Goal: Transaction & Acquisition: Purchase product/service

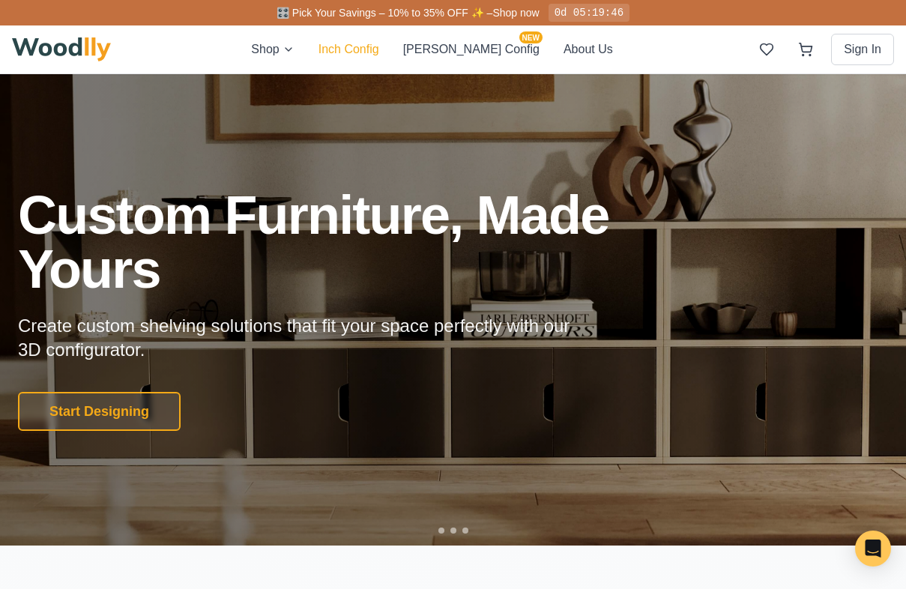
click at [379, 54] on button "Inch Config" at bounding box center [349, 49] width 61 height 18
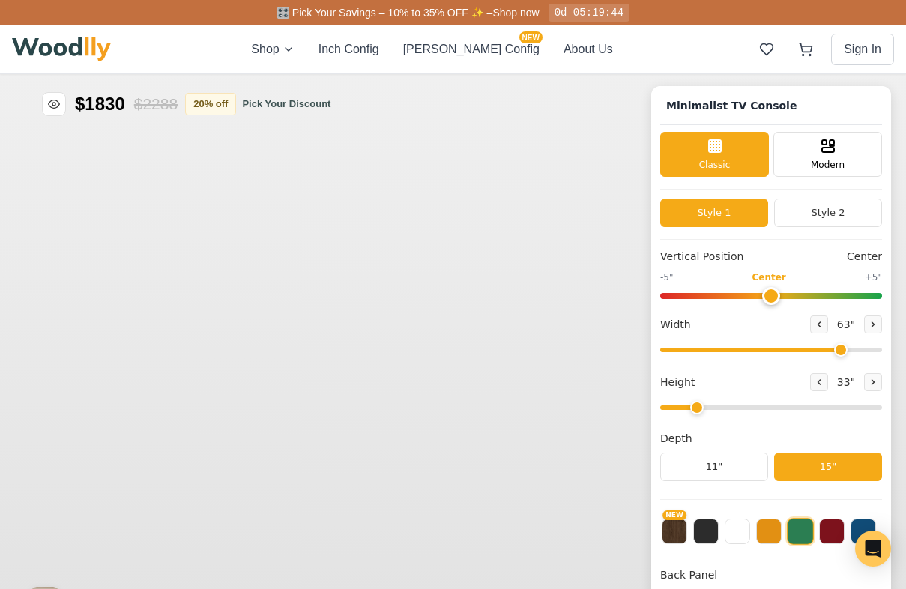
type input "63"
type input "2"
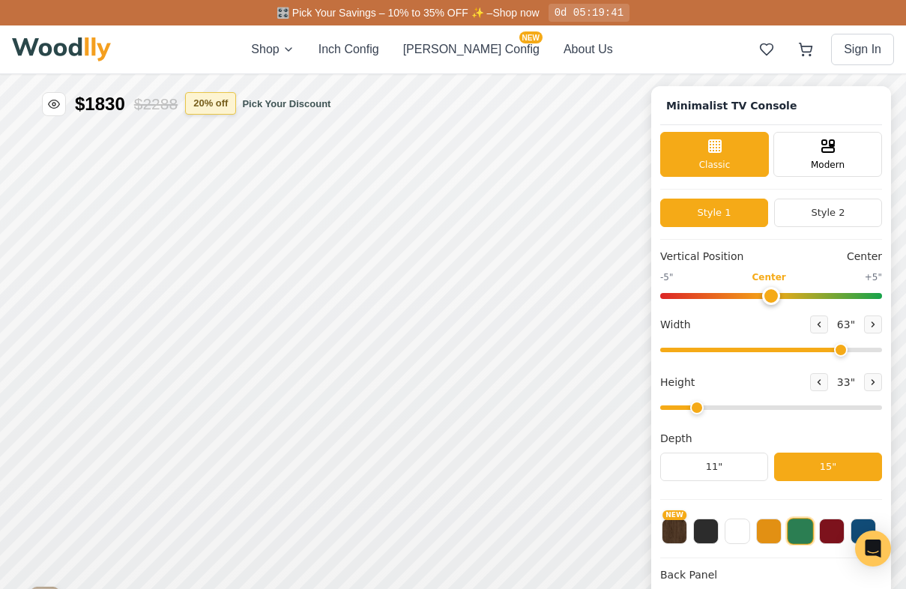
click at [229, 102] on button "20 % off" at bounding box center [210, 103] width 51 height 22
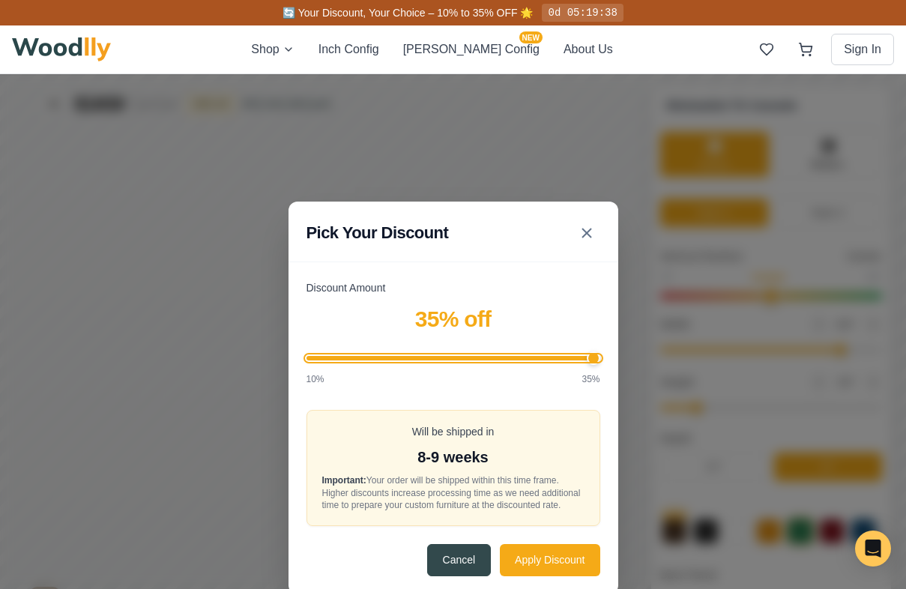
drag, startPoint x: 423, startPoint y: 357, endPoint x: 625, endPoint y: 359, distance: 201.6
click at [600, 359] on input "Discount Amount" at bounding box center [454, 358] width 294 height 4
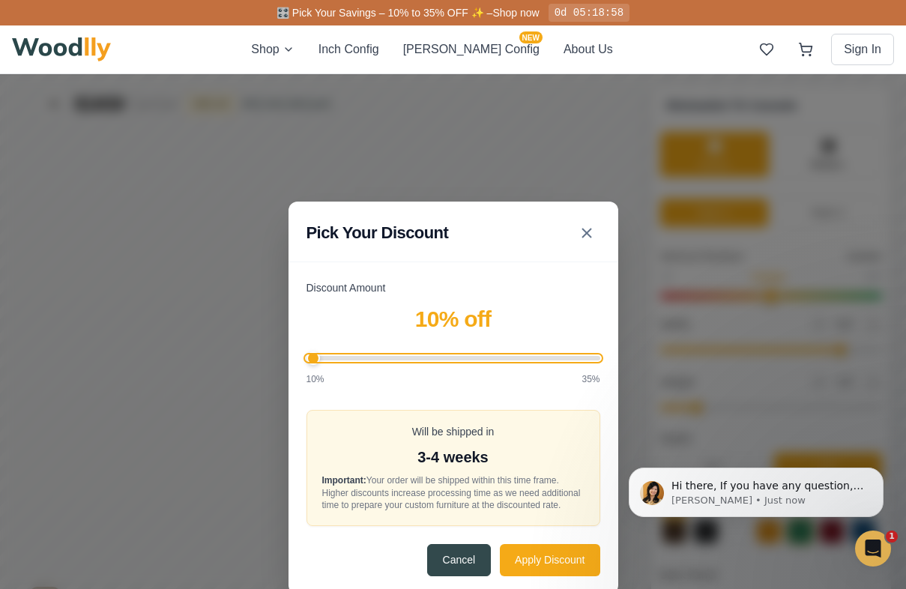
drag, startPoint x: 588, startPoint y: 349, endPoint x: 285, endPoint y: 352, distance: 303.6
click at [307, 356] on input "Discount Amount" at bounding box center [454, 358] width 294 height 4
drag, startPoint x: 315, startPoint y: 356, endPoint x: 252, endPoint y: 356, distance: 63.0
click at [307, 356] on input "Discount Amount" at bounding box center [454, 358] width 294 height 4
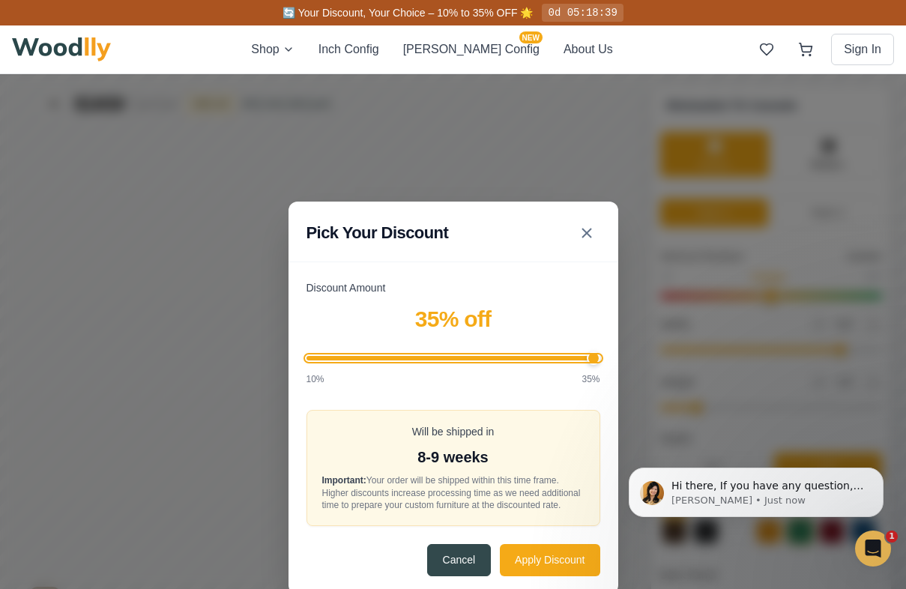
drag, startPoint x: 313, startPoint y: 352, endPoint x: 639, endPoint y: 355, distance: 325.3
type input "35"
click at [600, 357] on input "Discount Amount" at bounding box center [454, 358] width 294 height 4
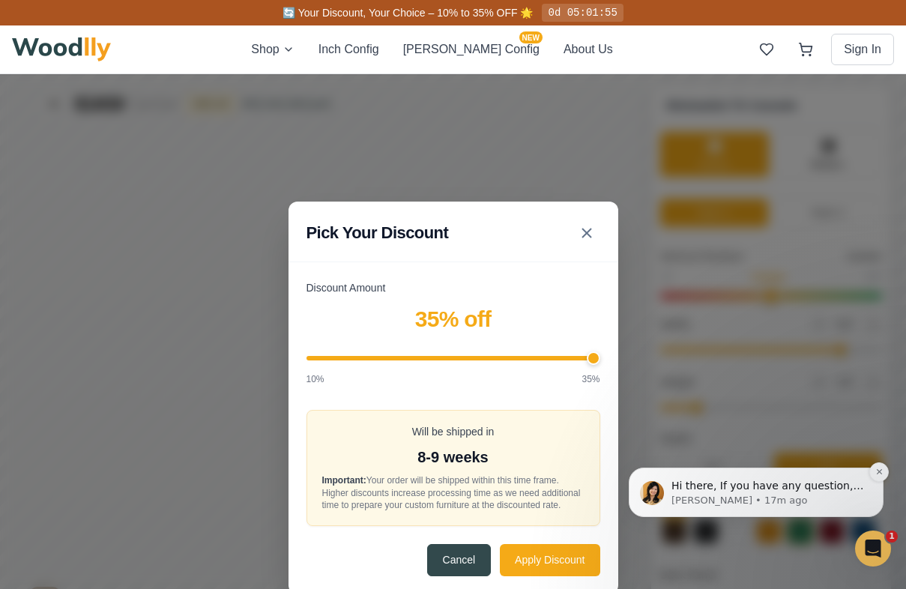
click at [725, 504] on p "[PERSON_NAME] • 17m ago" at bounding box center [768, 500] width 193 height 13
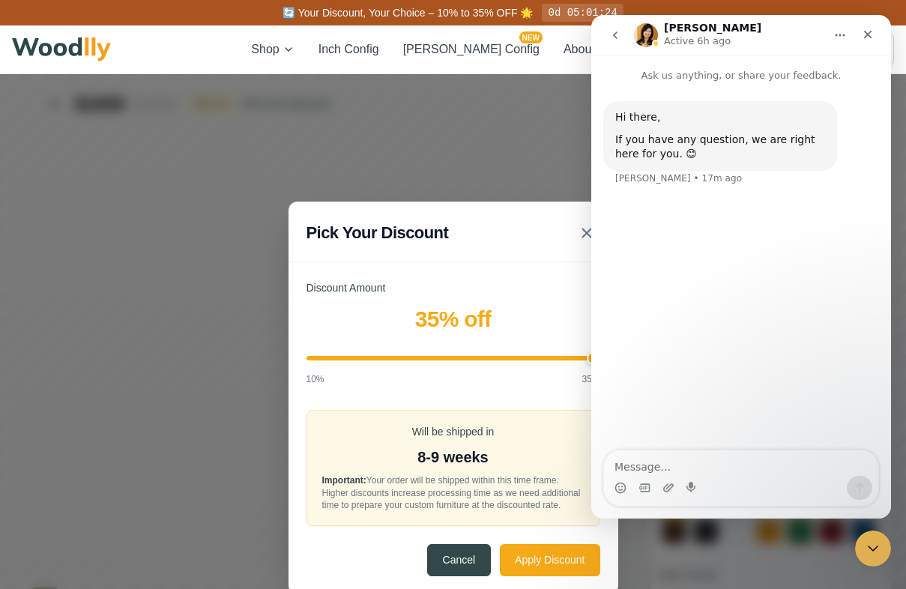
click at [681, 30] on h1 "[PERSON_NAME]" at bounding box center [712, 27] width 97 height 11
click at [651, 31] on img "Intercom messenger" at bounding box center [646, 35] width 24 height 24
click at [623, 34] on button "go back" at bounding box center [615, 35] width 28 height 28
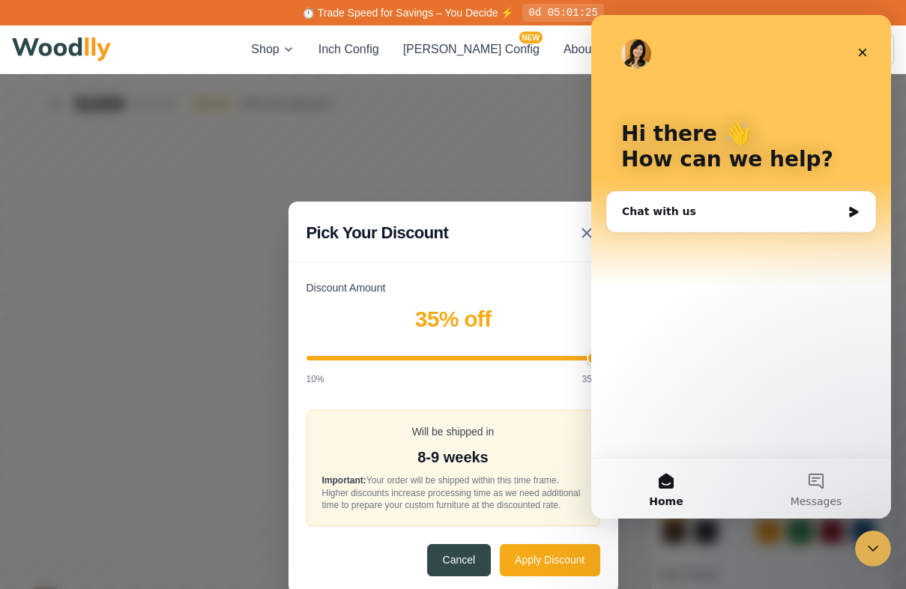
click at [636, 54] on img "Intercom messenger" at bounding box center [636, 54] width 30 height 30
click at [517, 132] on div "Pick Your Discount Discount Amount 35 % off 10% 35% Will be shipped in 8-9 week…" at bounding box center [453, 398] width 906 height 648
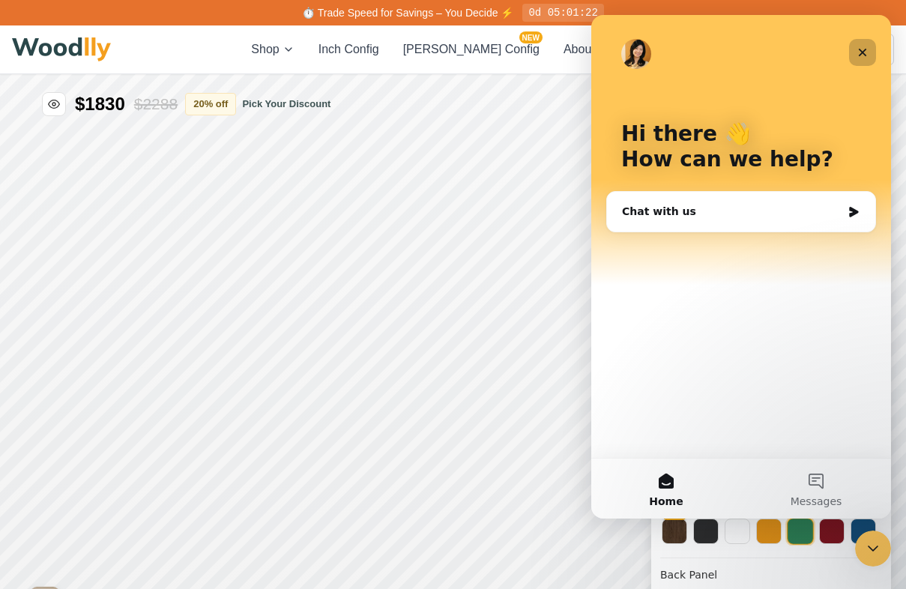
click at [854, 58] on div "Close" at bounding box center [862, 52] width 27 height 27
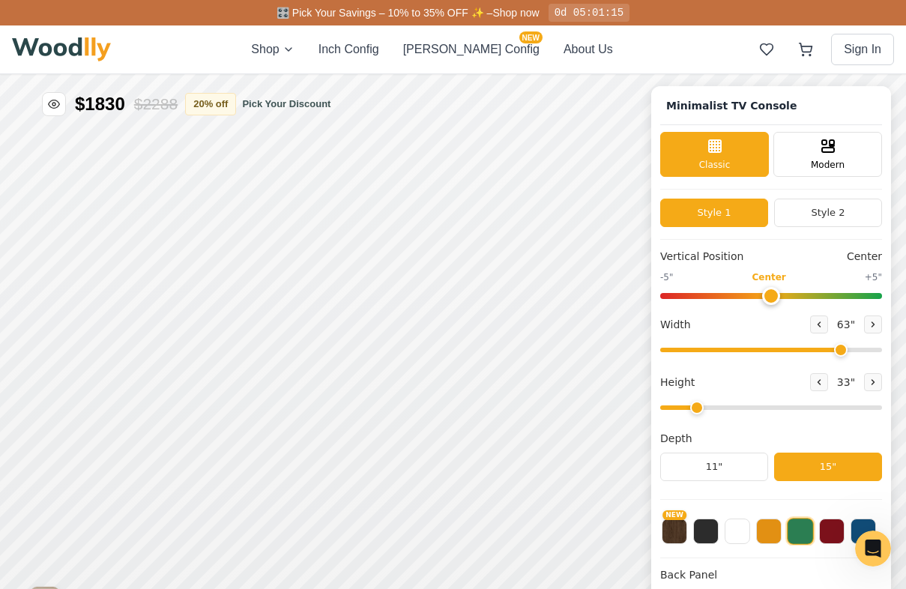
click at [61, 47] on img at bounding box center [61, 49] width 99 height 24
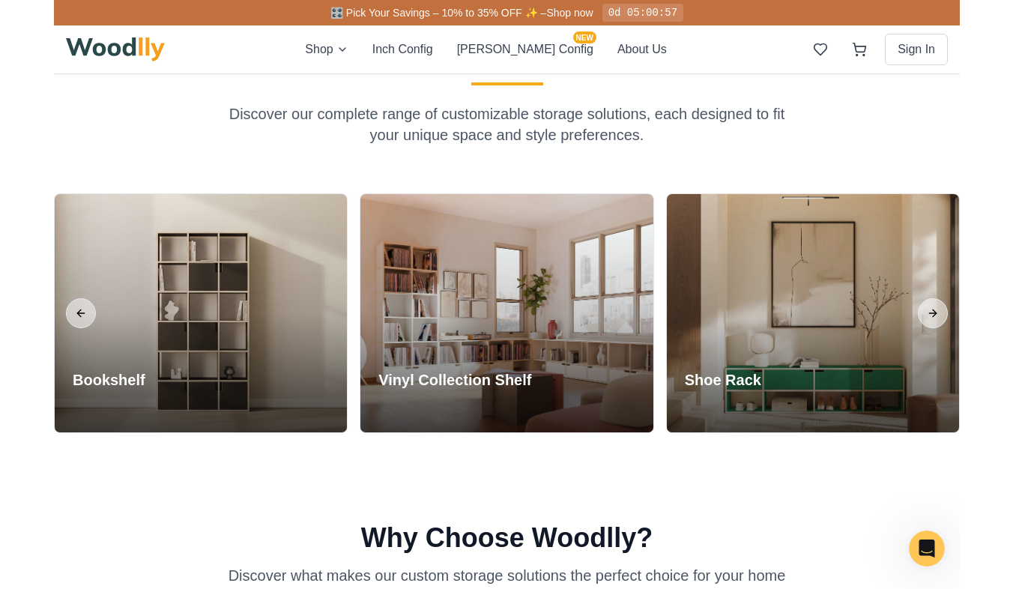
scroll to position [1167, 0]
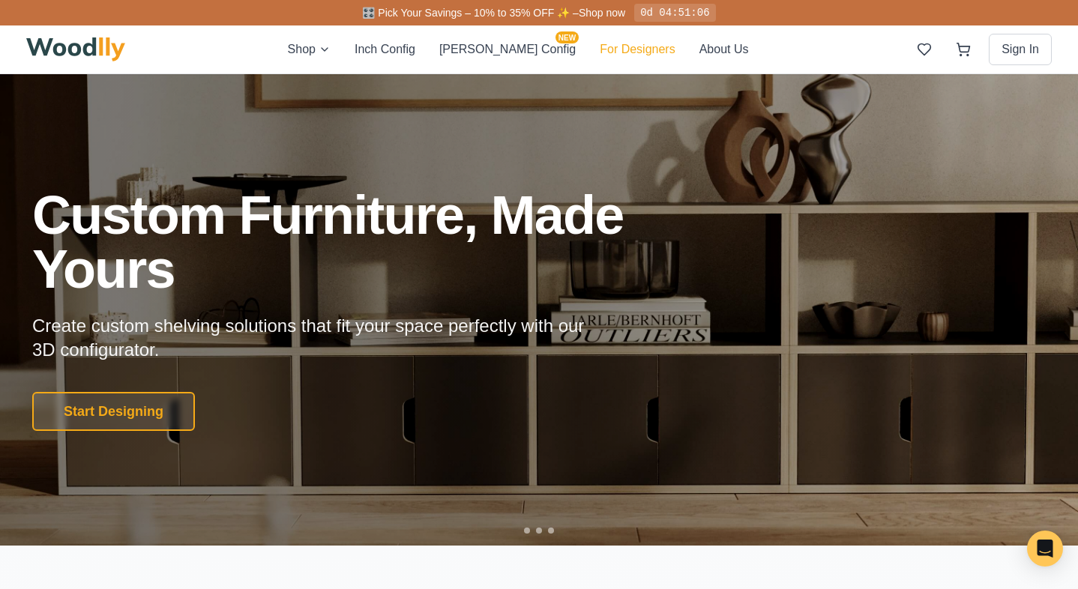
click at [605, 51] on button "For Designers" at bounding box center [637, 49] width 75 height 18
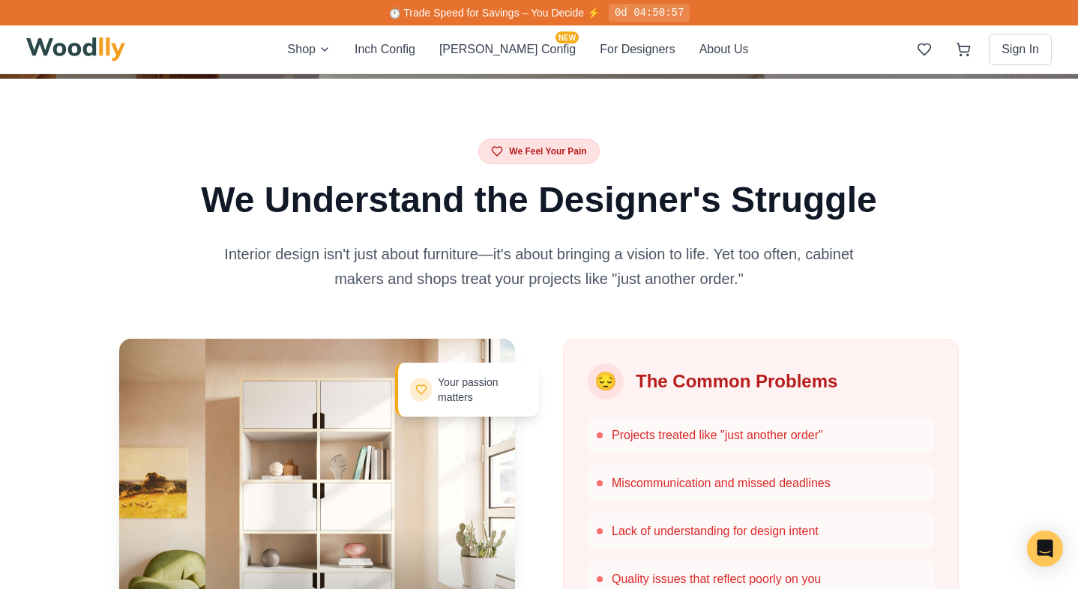
scroll to position [496, 0]
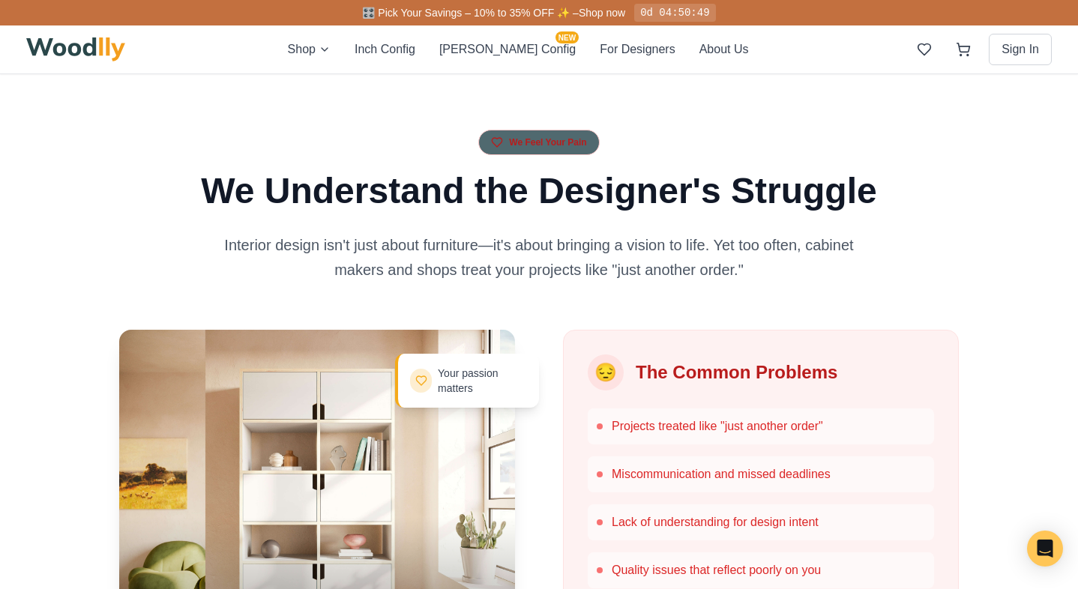
click at [577, 145] on div "We Feel Your Pain" at bounding box center [538, 142] width 121 height 25
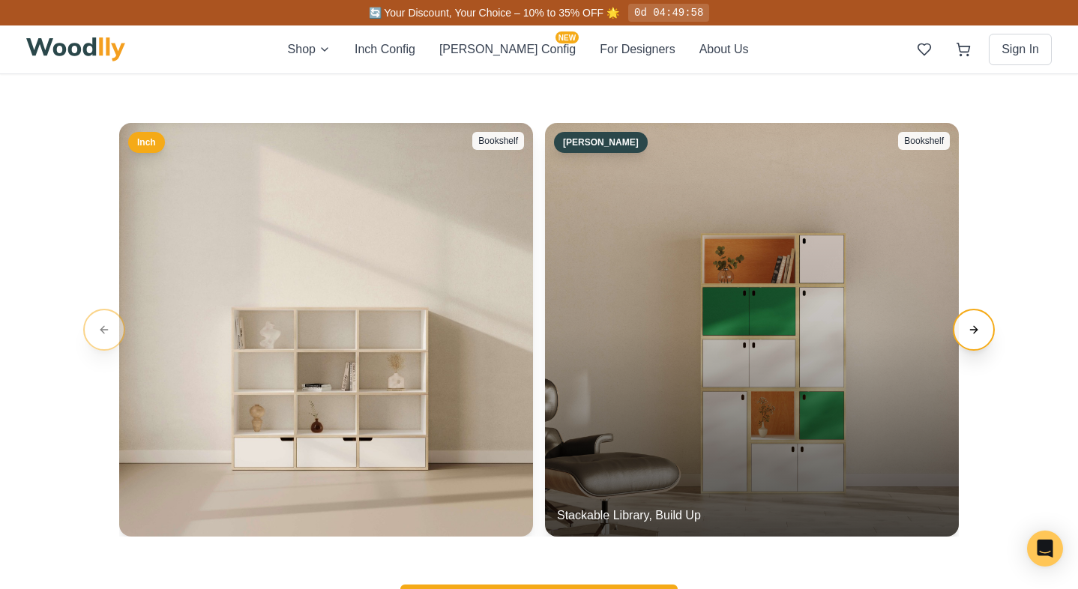
scroll to position [2455, 0]
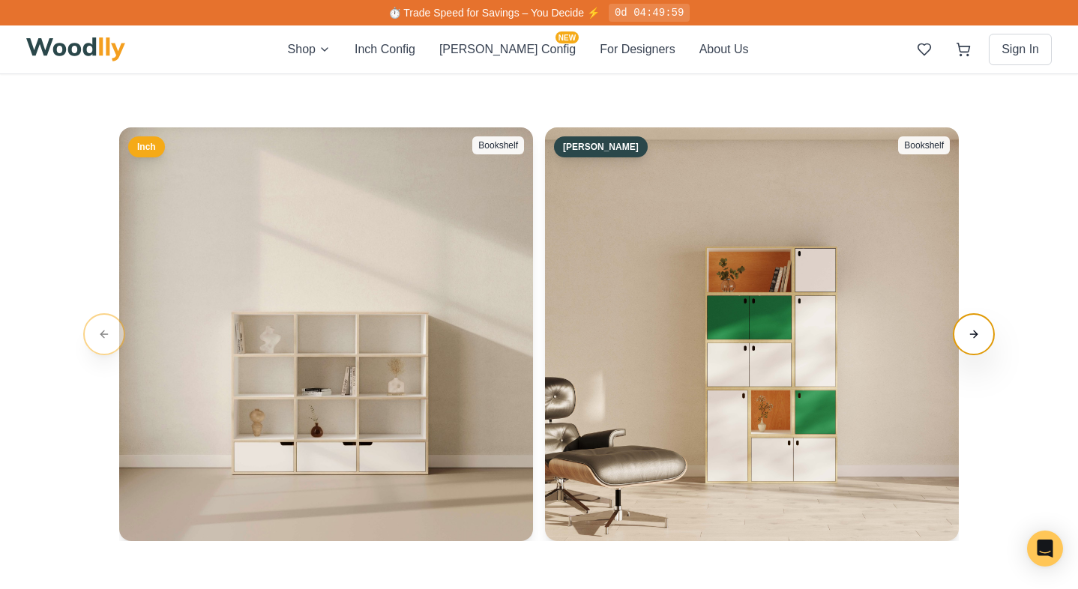
click at [975, 332] on button "Next slide" at bounding box center [974, 334] width 42 height 42
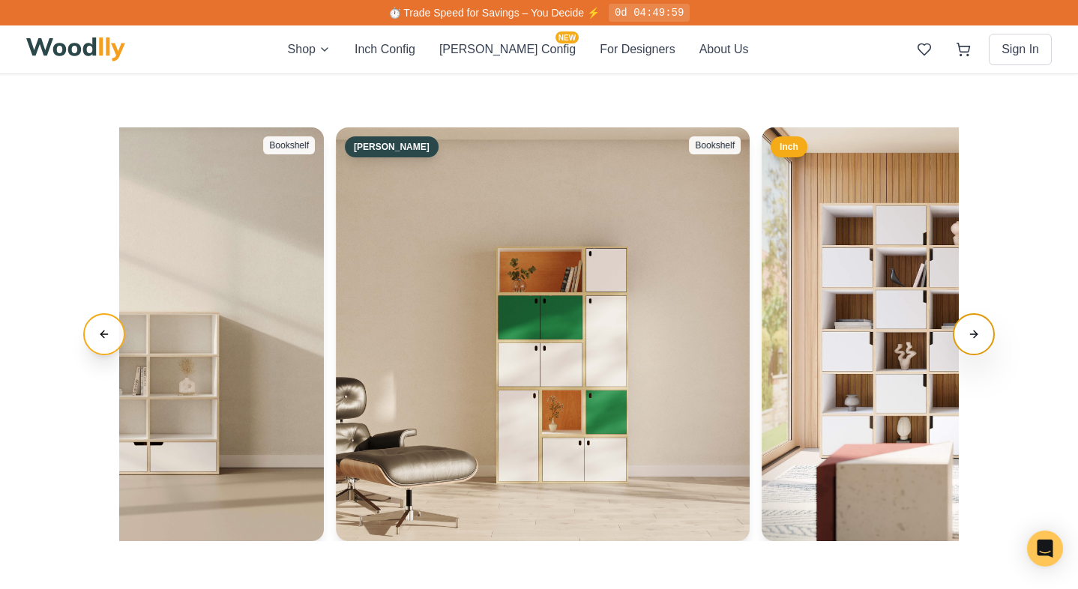
click at [975, 332] on button "Next slide" at bounding box center [974, 334] width 42 height 42
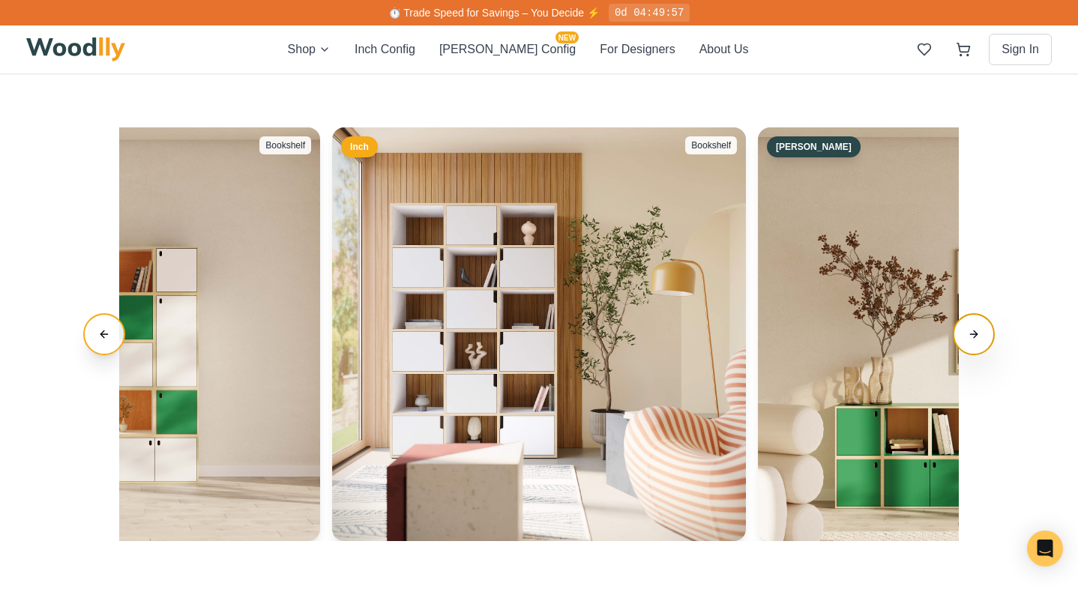
click at [974, 334] on button "Next slide" at bounding box center [974, 334] width 42 height 42
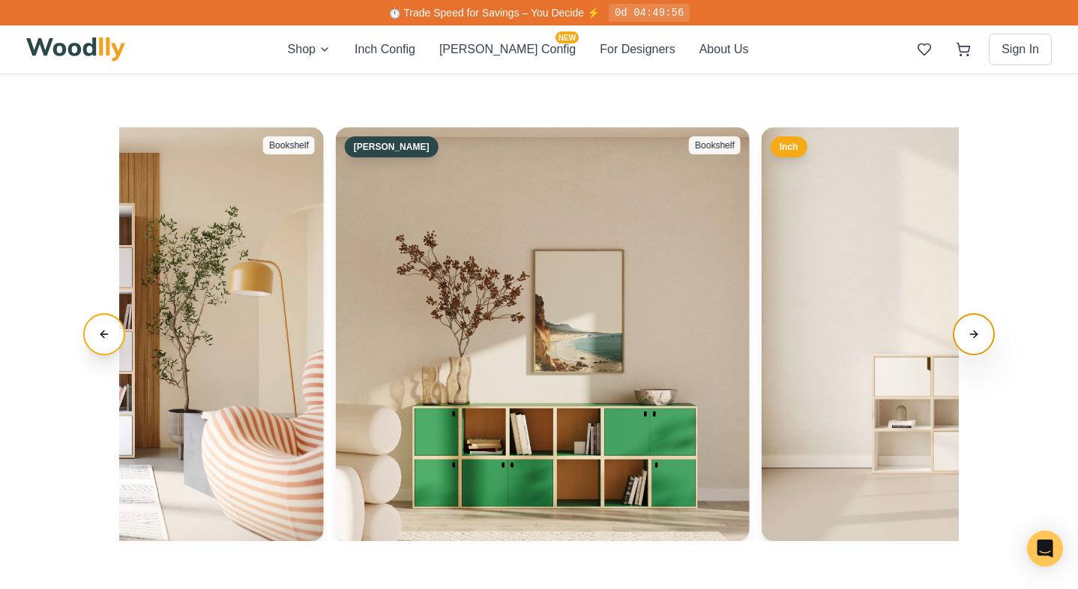
click at [974, 334] on button "Next slide" at bounding box center [974, 334] width 42 height 42
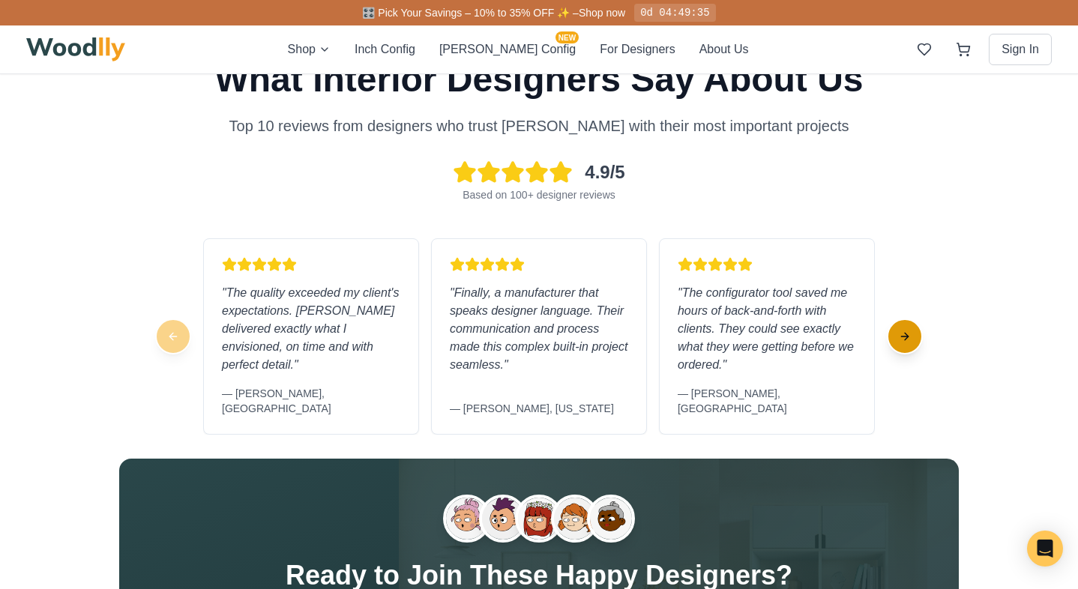
scroll to position [3973, 0]
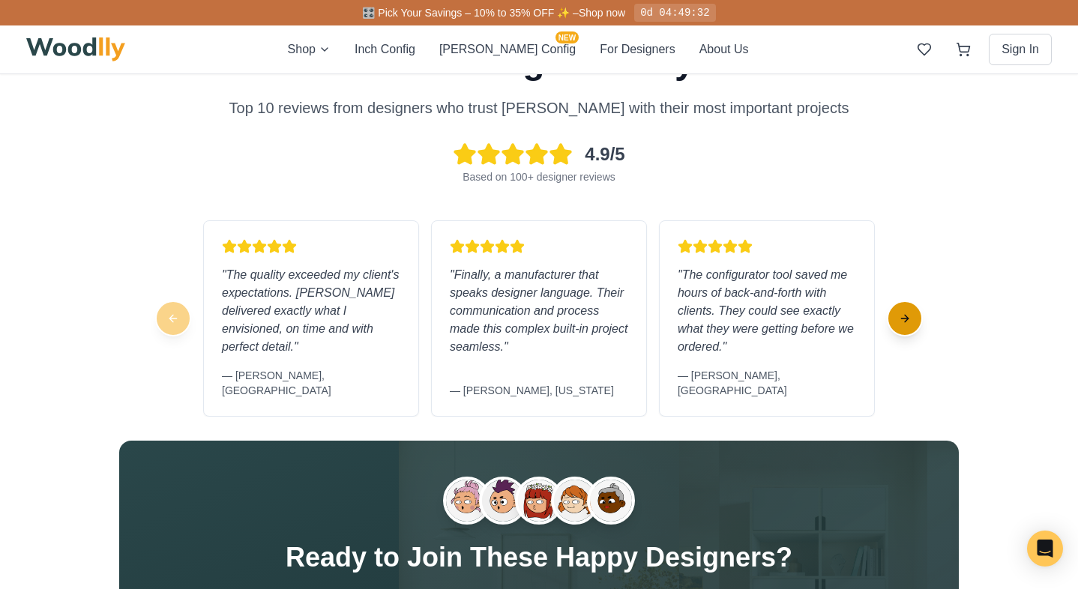
click at [915, 310] on button "Next slide" at bounding box center [905, 319] width 36 height 36
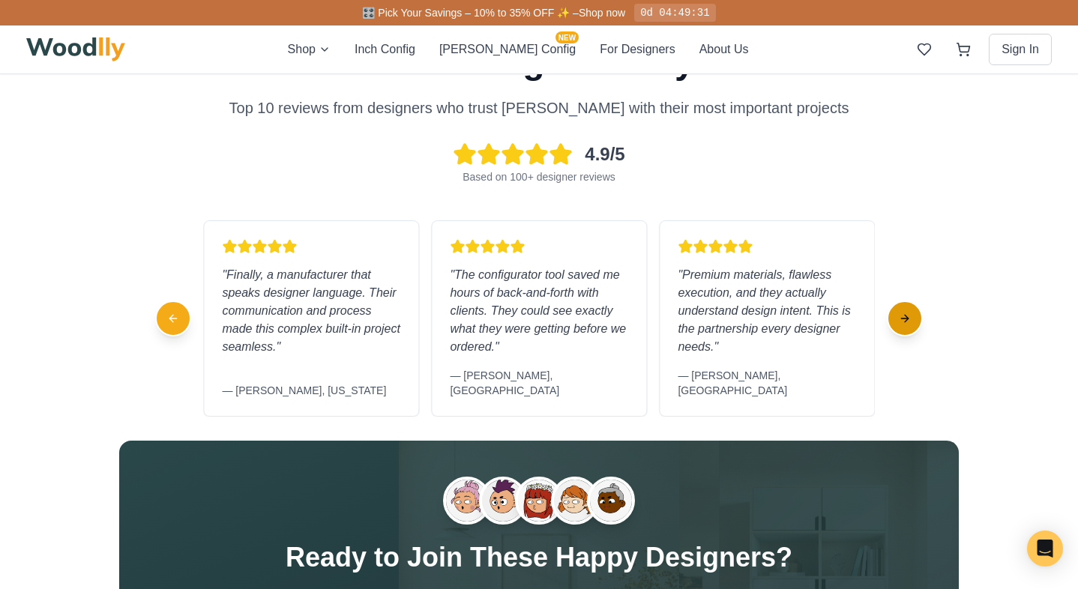
click at [912, 312] on button "Next slide" at bounding box center [905, 319] width 36 height 36
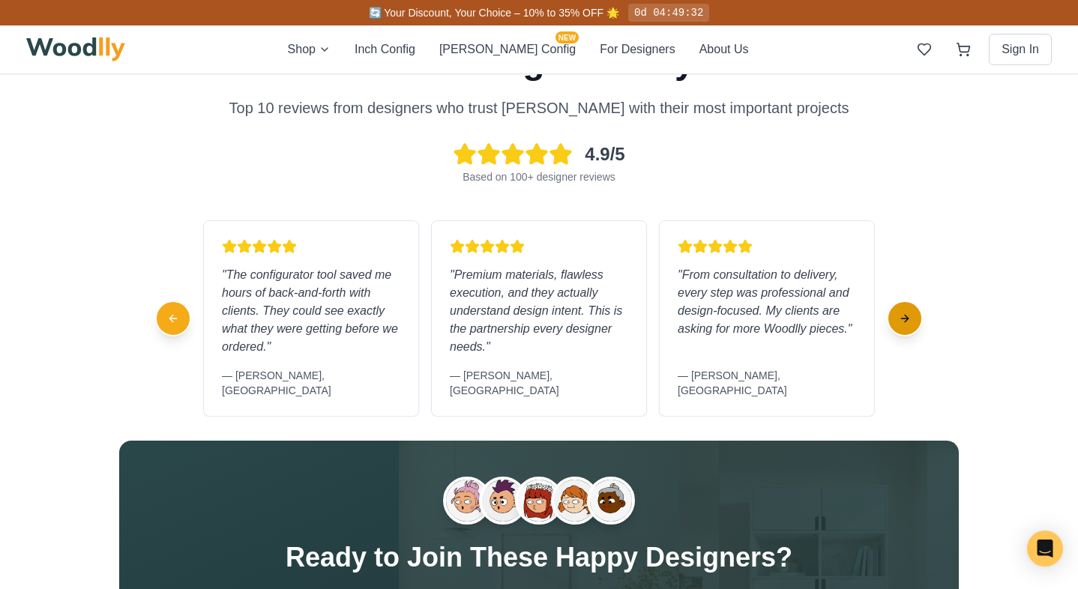
click at [912, 313] on button "Next slide" at bounding box center [905, 319] width 36 height 36
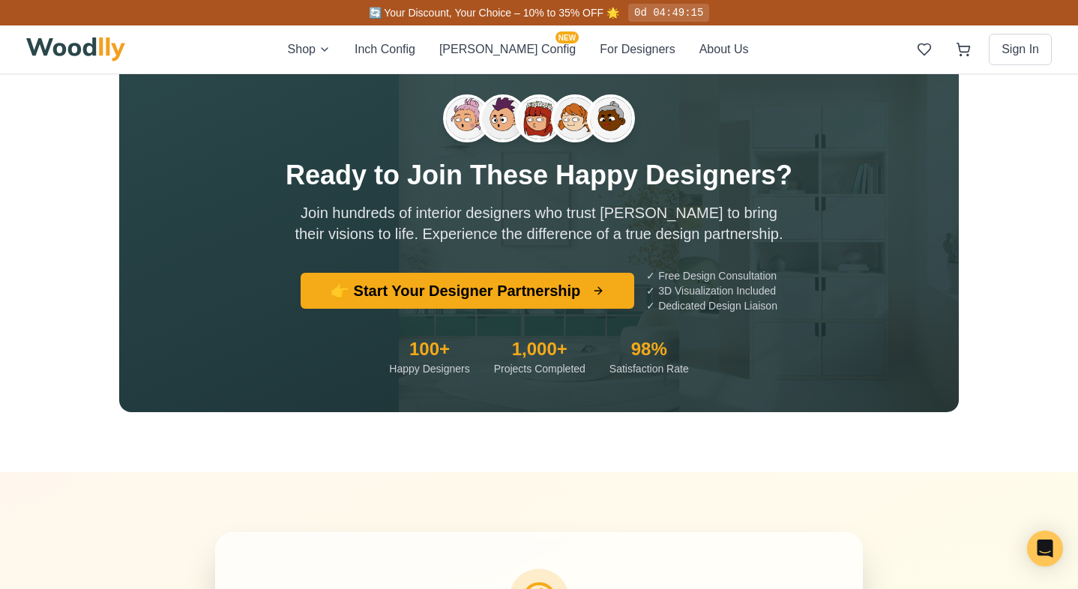
scroll to position [4291, 0]
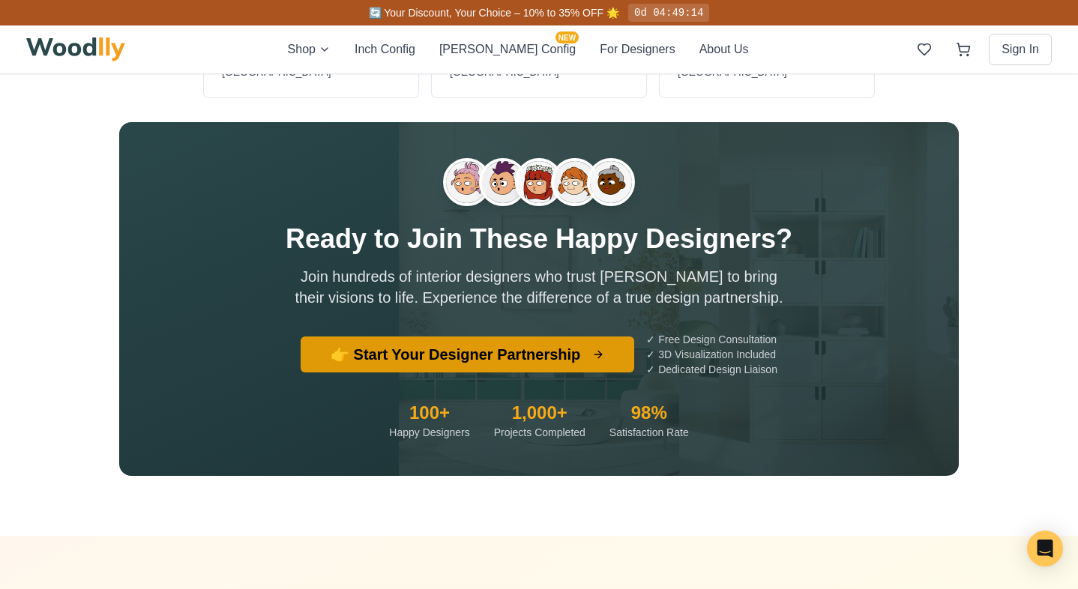
click at [534, 337] on button "👉 Start Your Designer Partnership" at bounding box center [468, 355] width 334 height 36
click at [579, 337] on button "👉 Start Your Designer Partnership" at bounding box center [468, 355] width 334 height 36
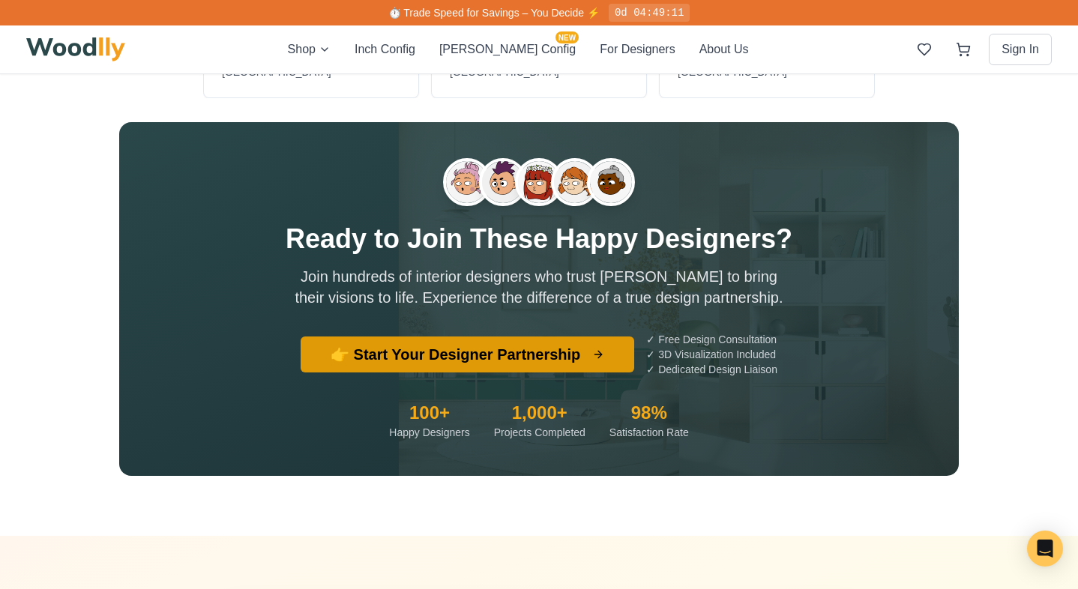
click at [593, 337] on button "👉 Start Your Designer Partnership" at bounding box center [468, 355] width 334 height 36
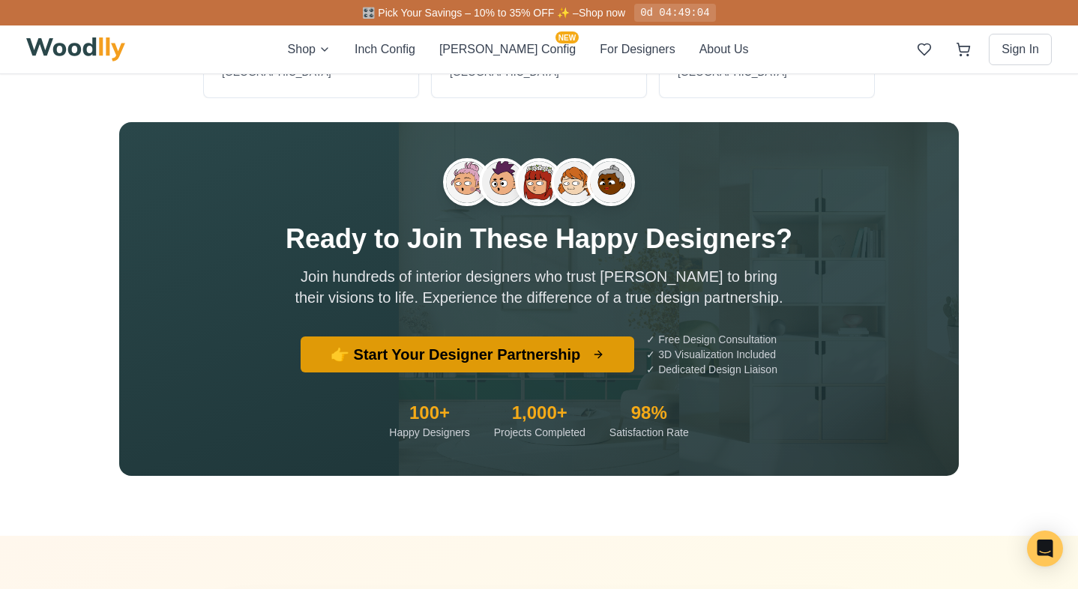
click at [593, 337] on button "👉 Start Your Designer Partnership" at bounding box center [468, 355] width 334 height 36
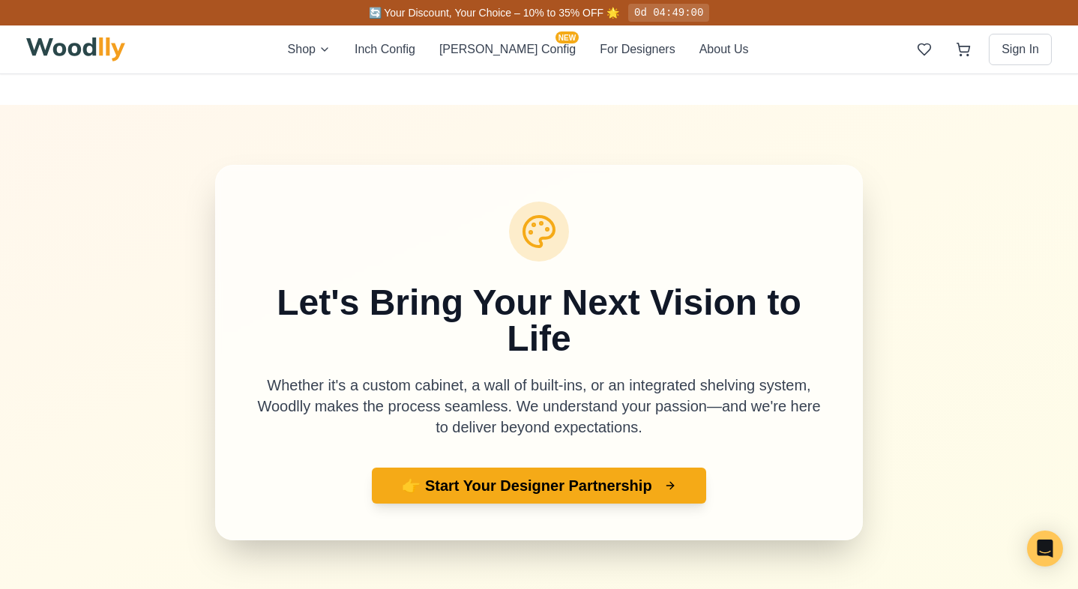
scroll to position [4758, 0]
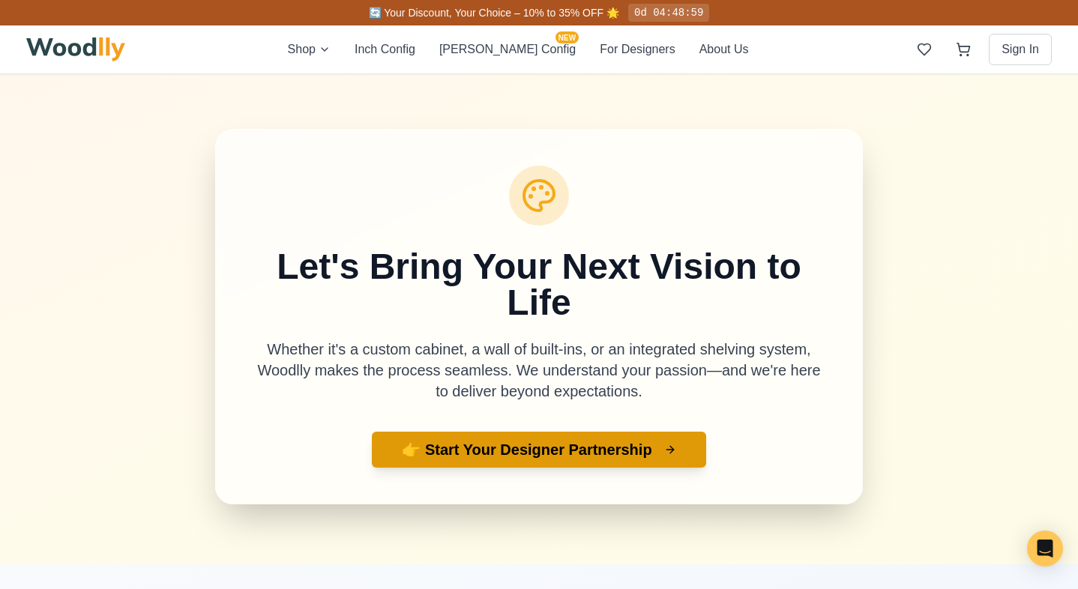
click at [562, 432] on button "👉 Start Your Designer Partnership" at bounding box center [539, 450] width 334 height 36
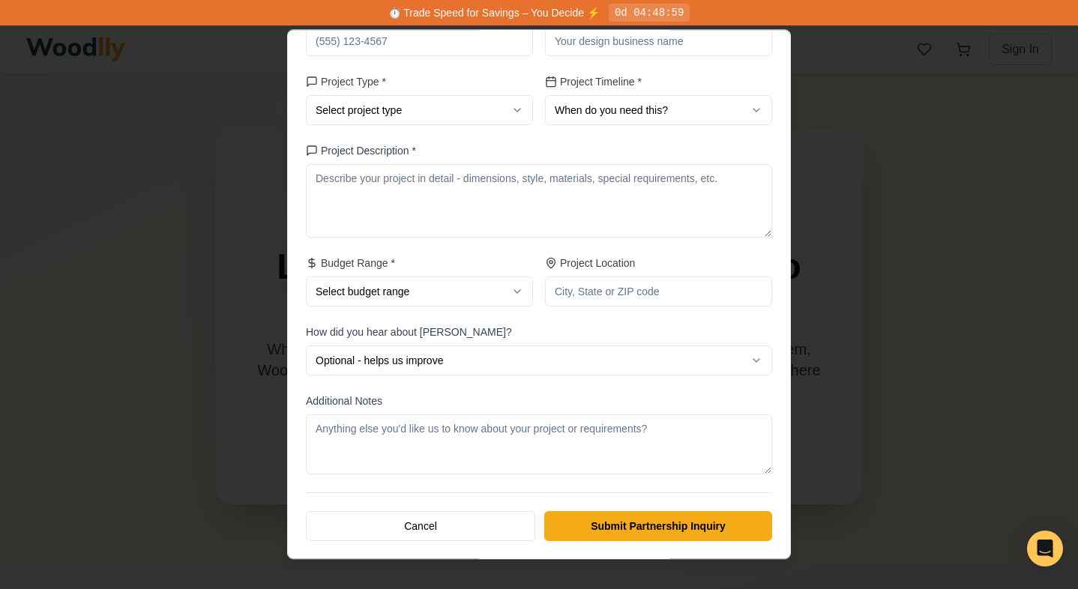
scroll to position [0, 0]
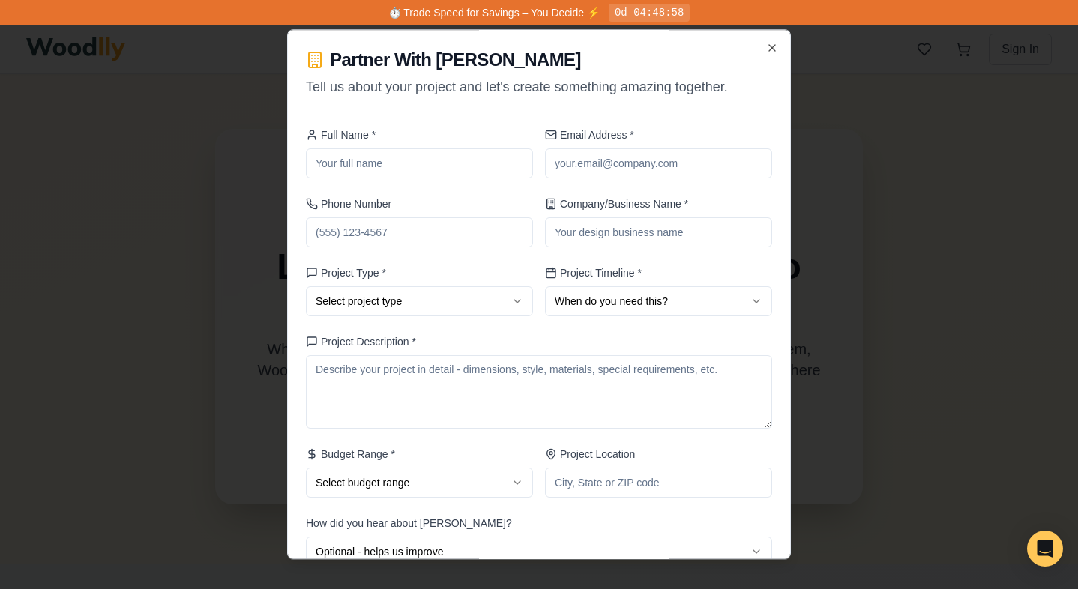
click at [841, 295] on div at bounding box center [539, 294] width 1078 height 589
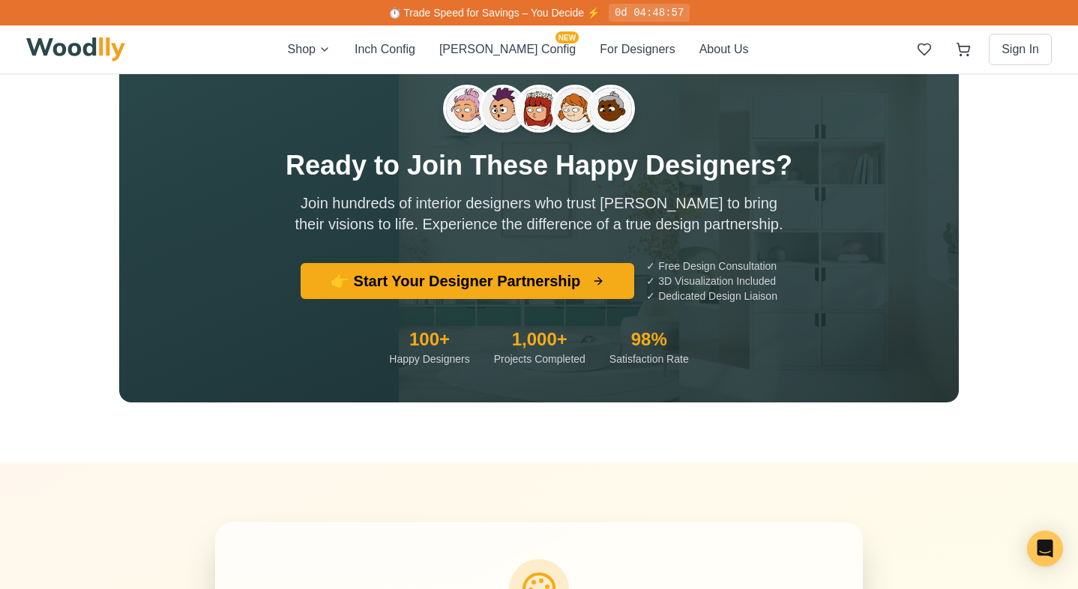
scroll to position [4276, 0]
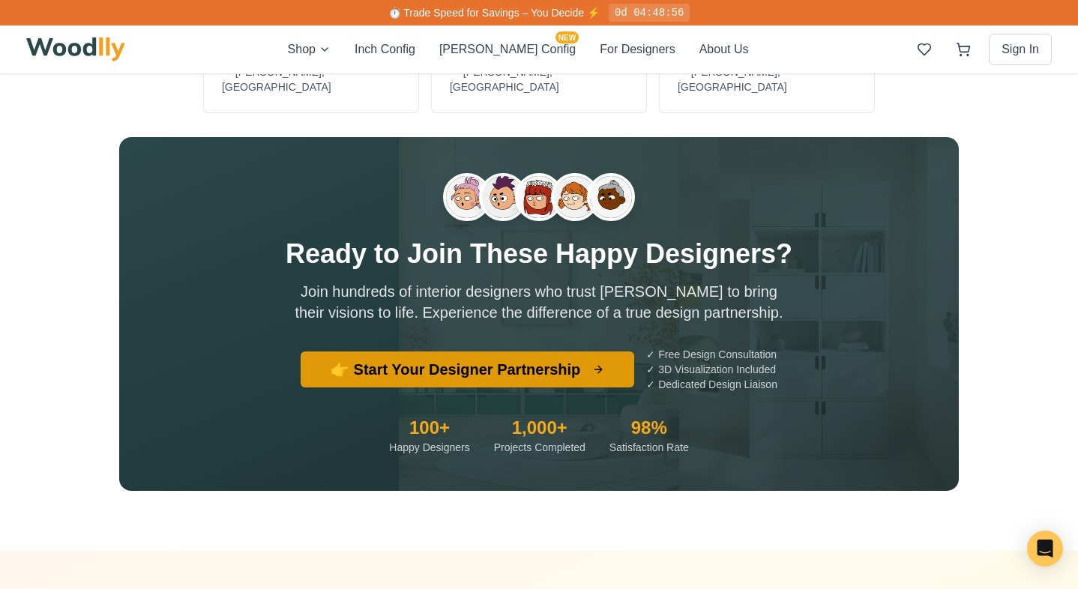
click at [514, 352] on button "👉 Start Your Designer Partnership" at bounding box center [468, 370] width 334 height 36
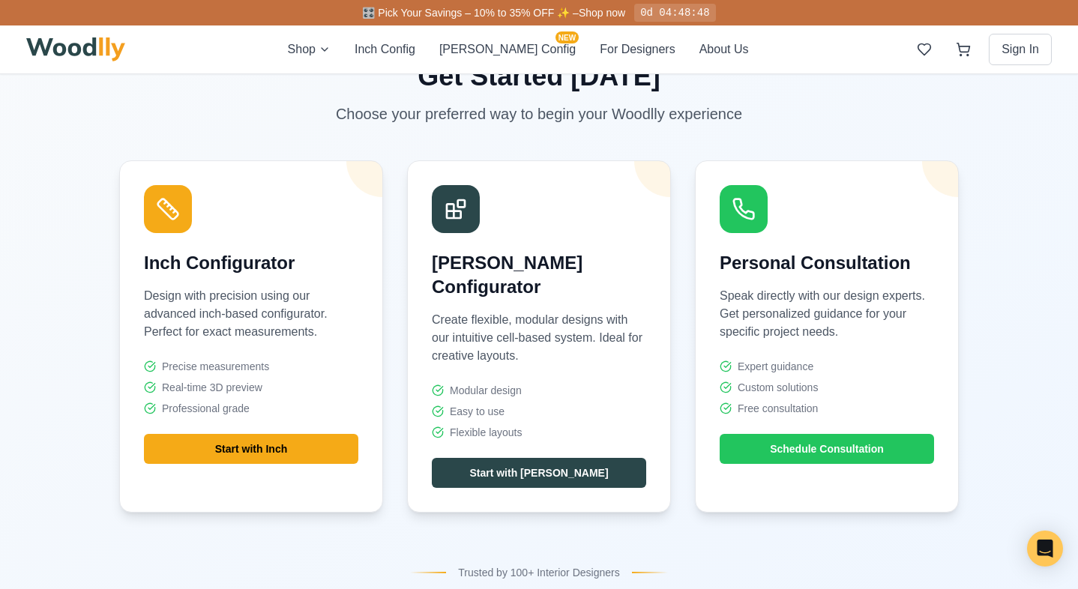
scroll to position [5323, 0]
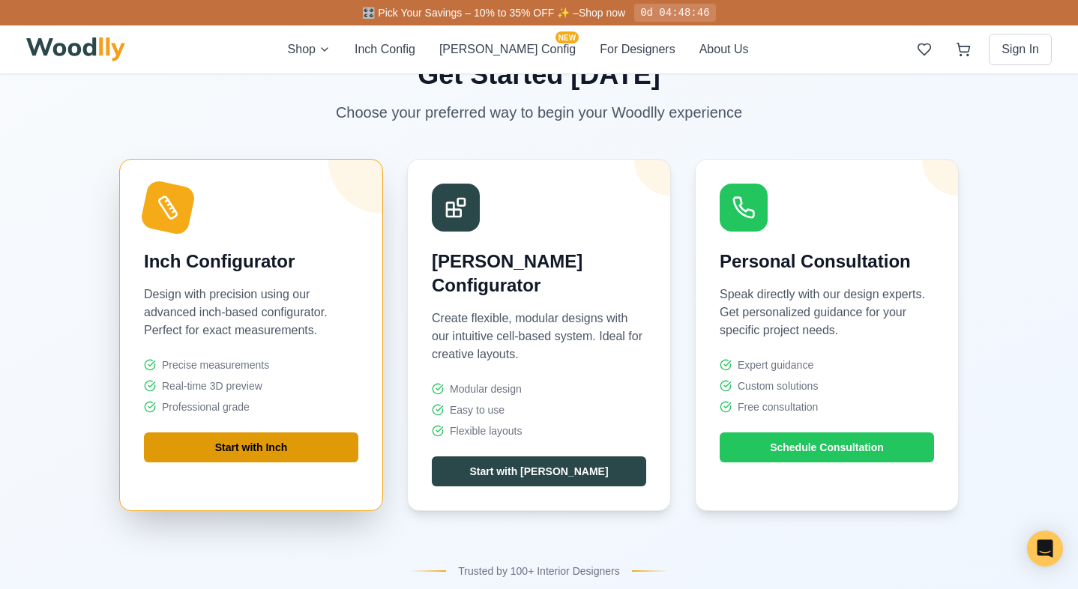
click at [270, 433] on button "Start with Inch" at bounding box center [251, 447] width 214 height 30
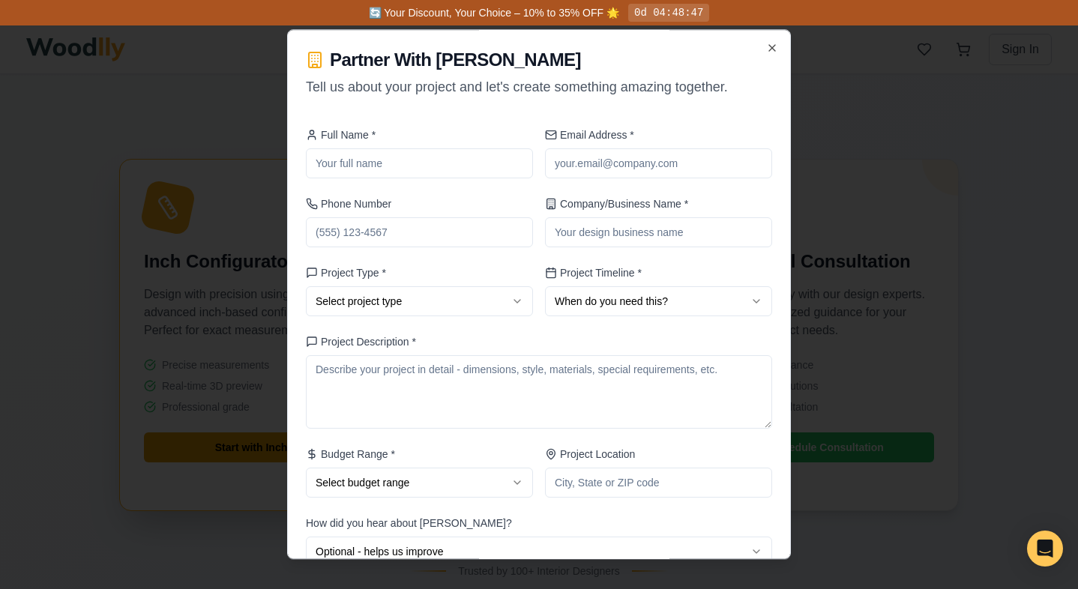
click at [270, 433] on div at bounding box center [539, 294] width 1078 height 589
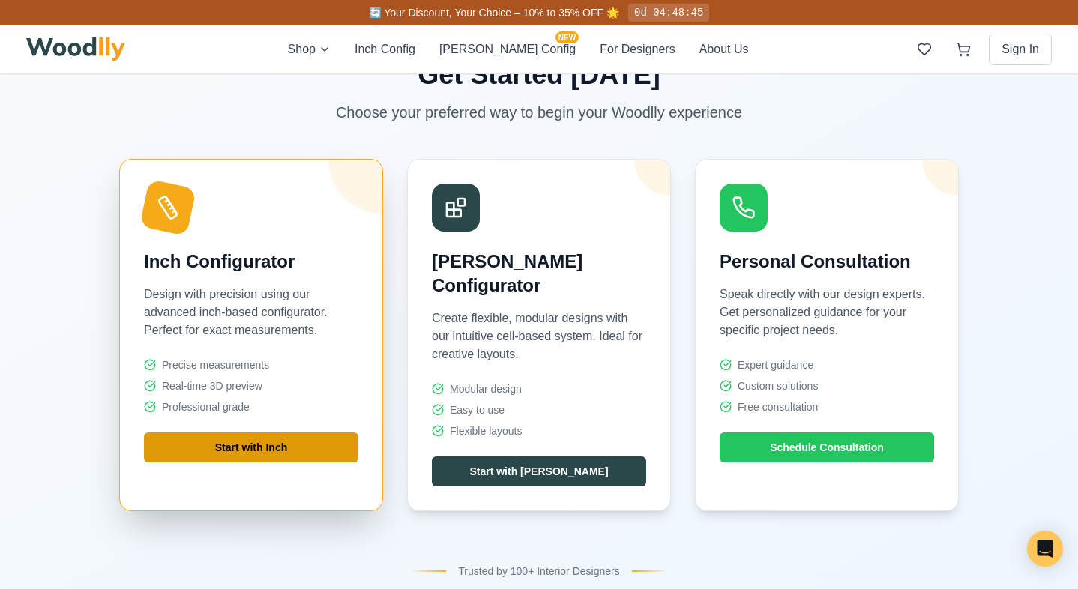
click at [286, 432] on button "Start with Inch" at bounding box center [251, 447] width 214 height 30
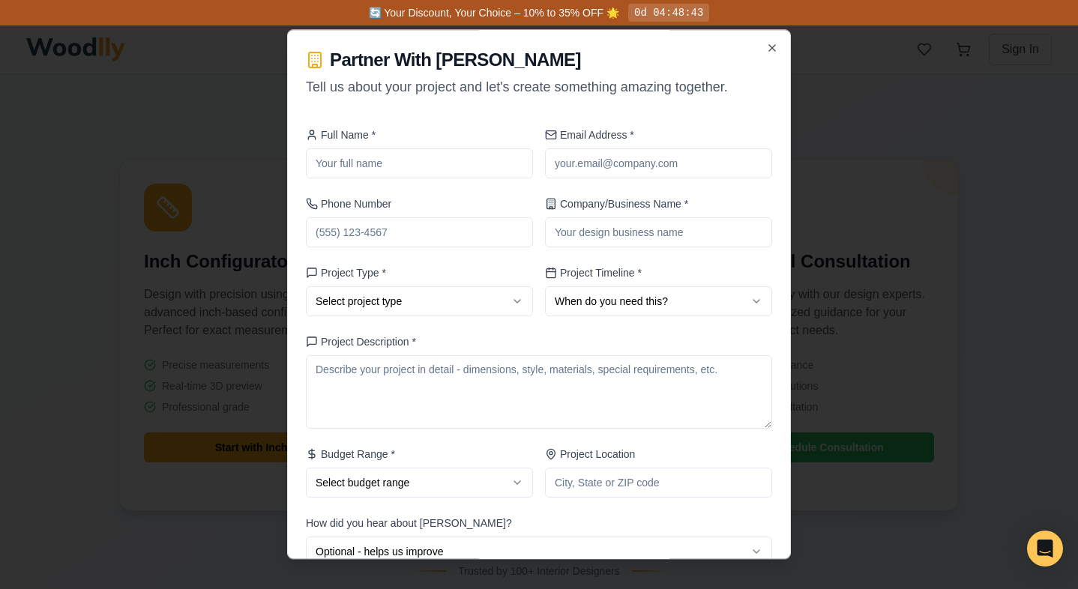
click at [274, 436] on div at bounding box center [539, 294] width 1078 height 589
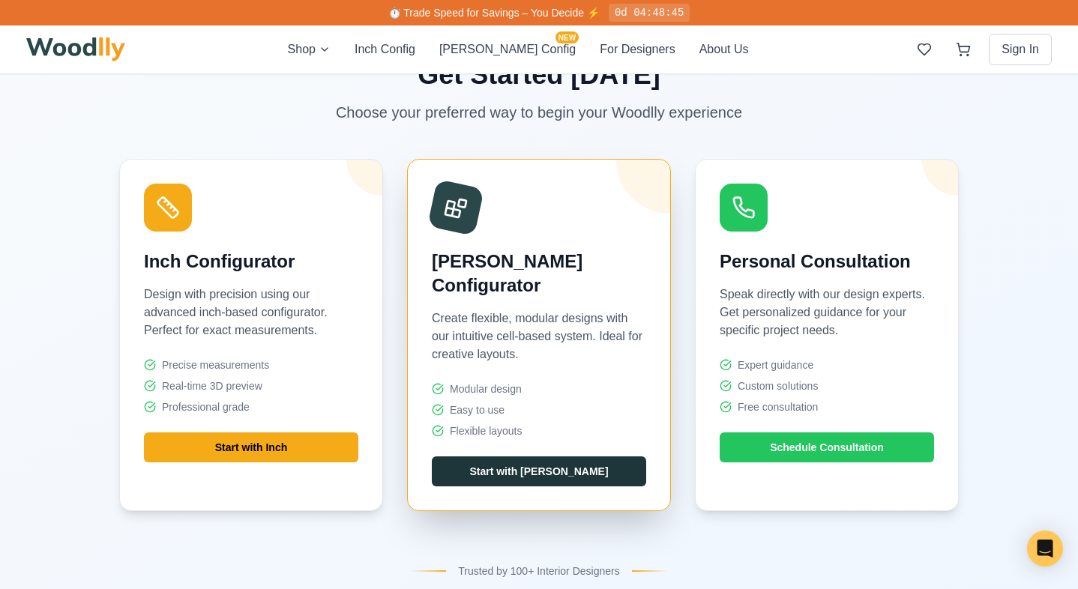
click at [525, 456] on button "Start with Cella" at bounding box center [539, 471] width 214 height 30
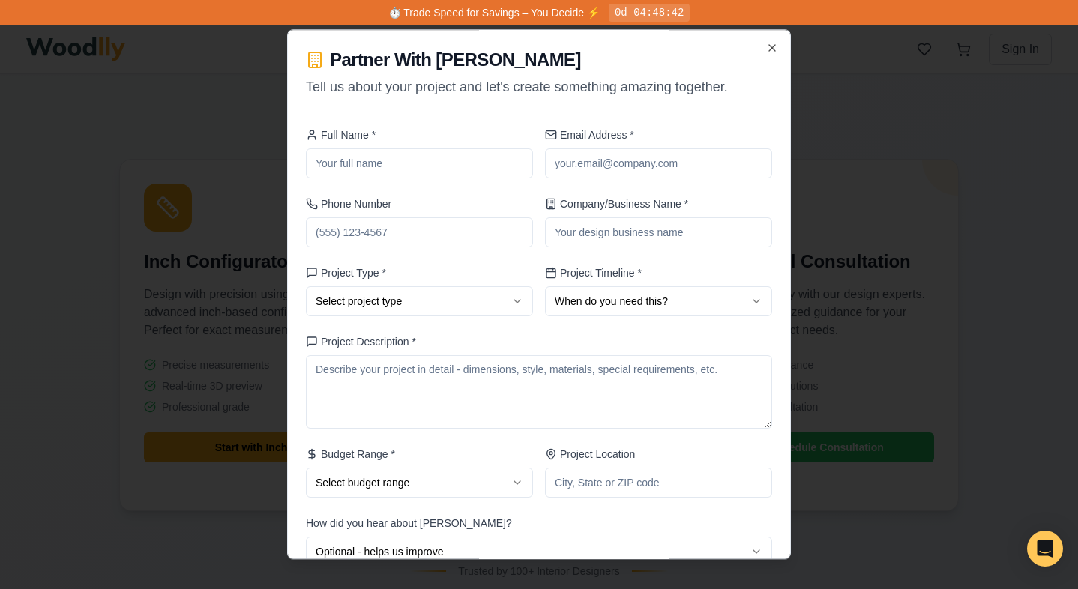
click at [855, 378] on div at bounding box center [539, 294] width 1078 height 589
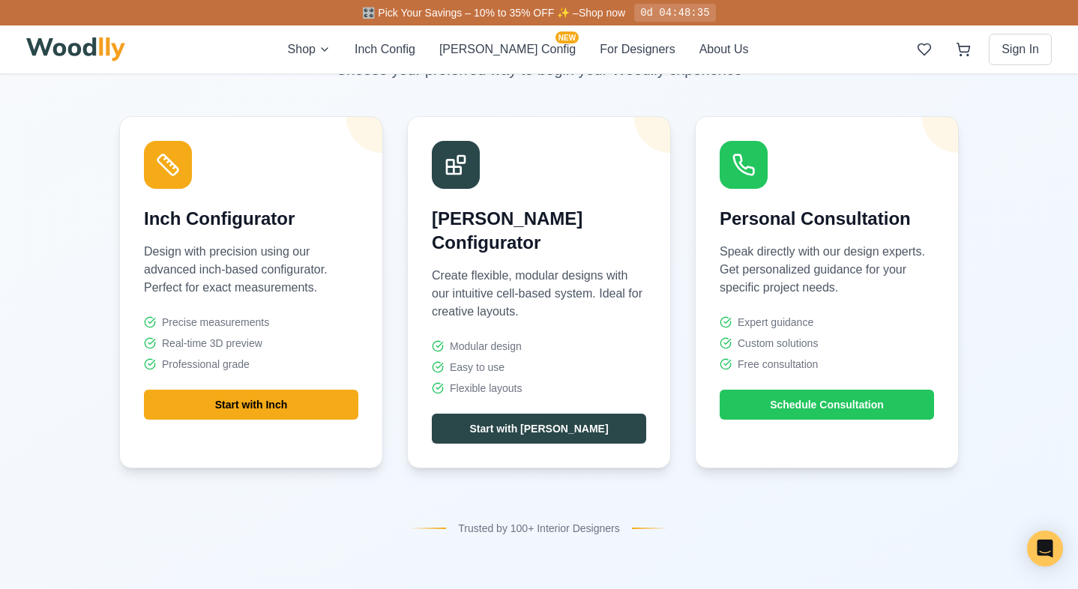
scroll to position [5360, 0]
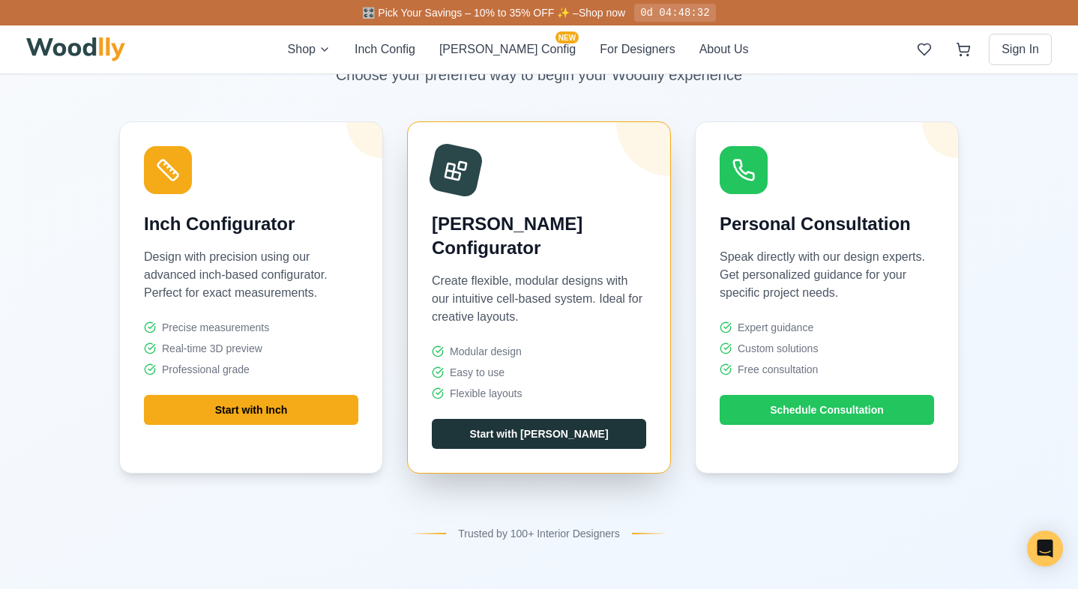
click at [560, 419] on button "Start with Cella" at bounding box center [539, 434] width 214 height 30
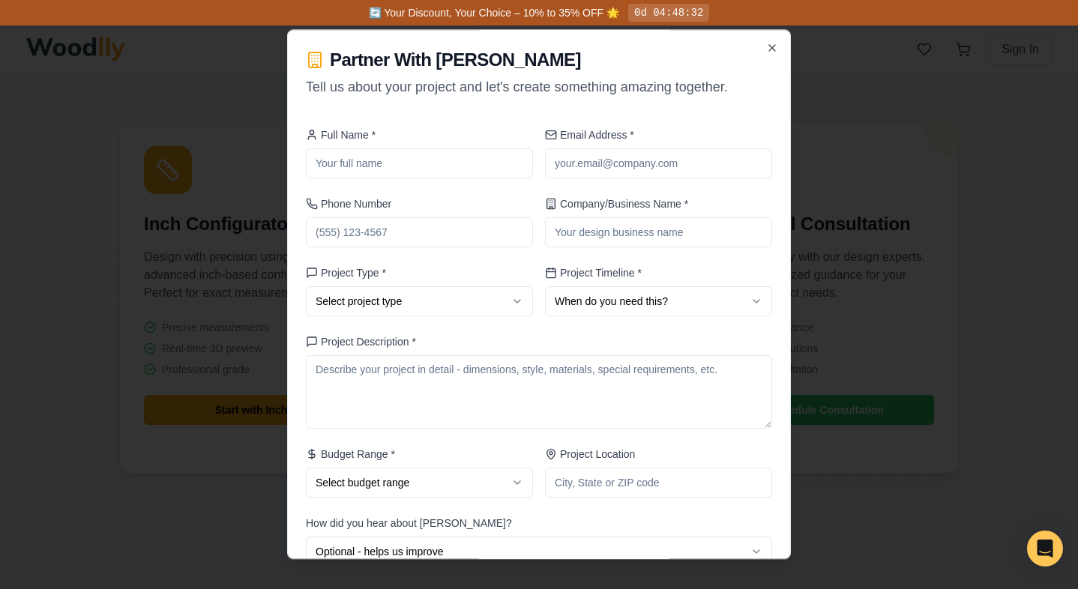
click at [644, 333] on form "Full Name * Email Address * Phone Number Company/Business Name * Project Type *…" at bounding box center [539, 429] width 466 height 605
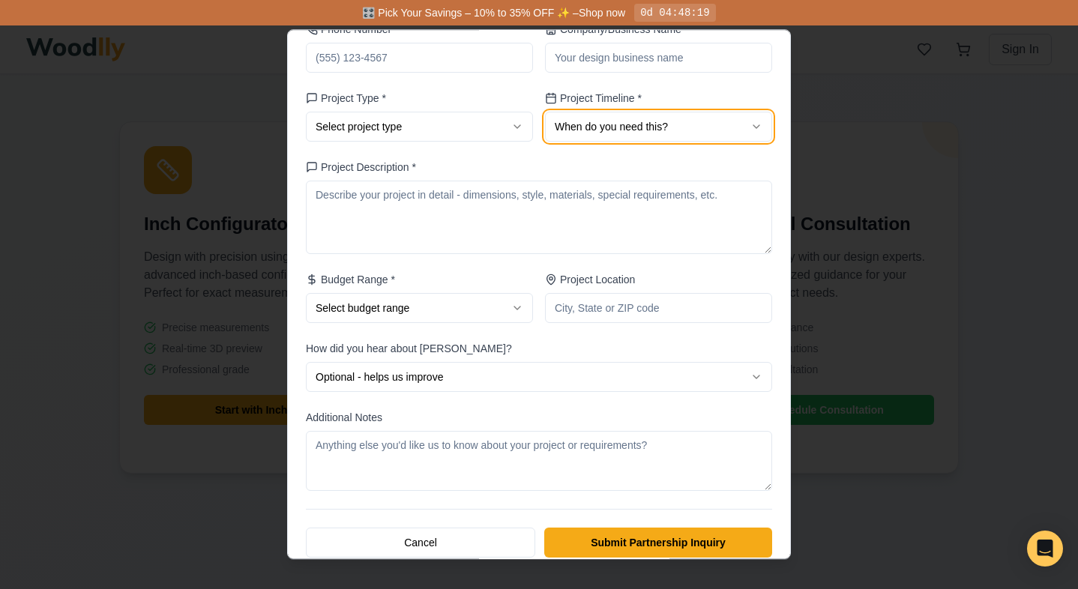
scroll to position [191, 0]
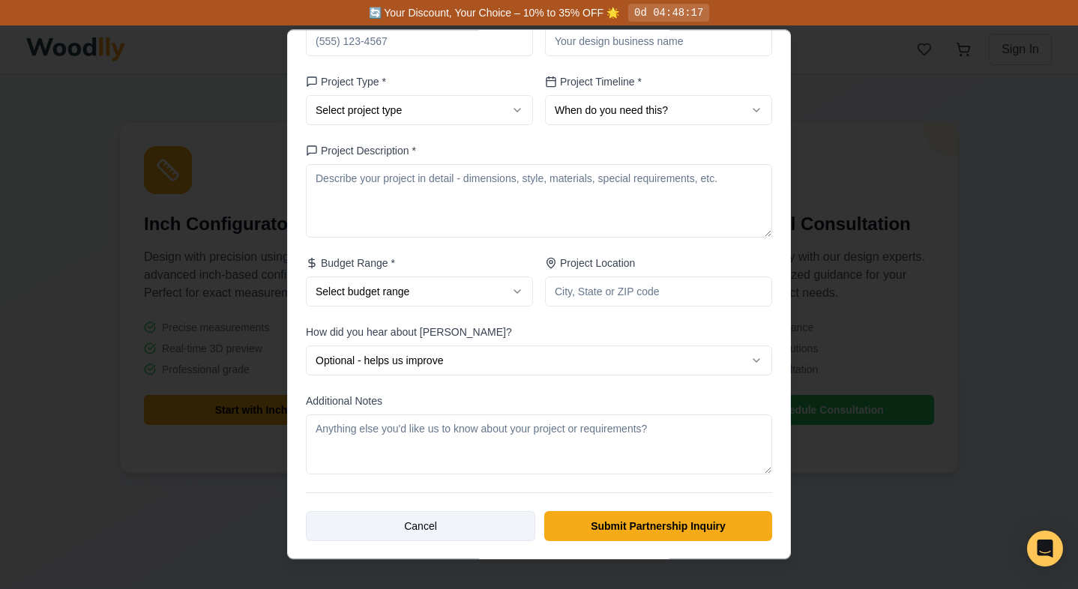
click at [454, 531] on button "Cancel" at bounding box center [420, 526] width 229 height 30
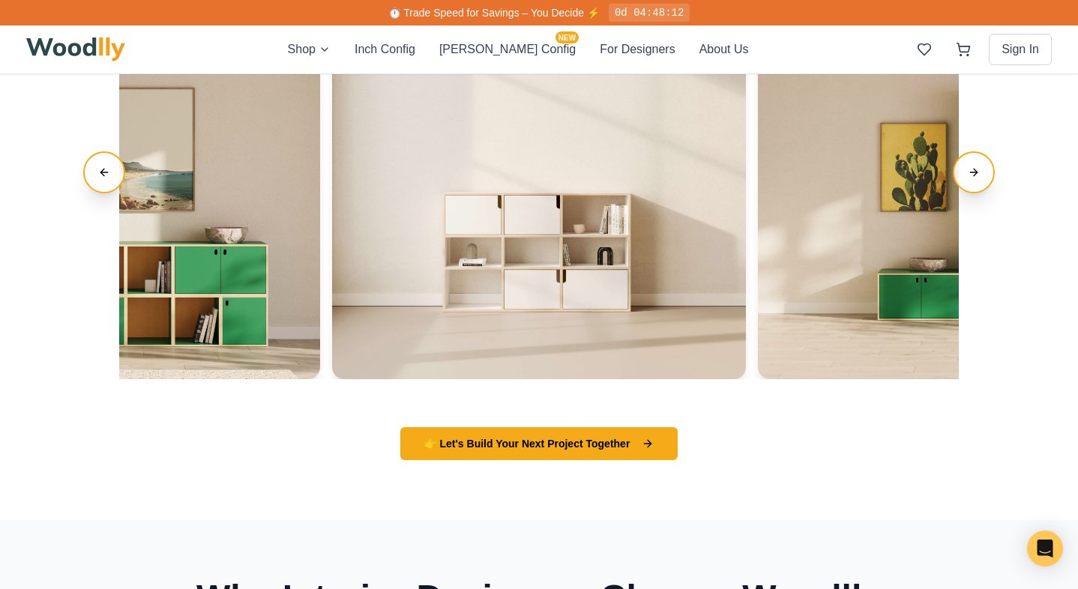
scroll to position [2708, 0]
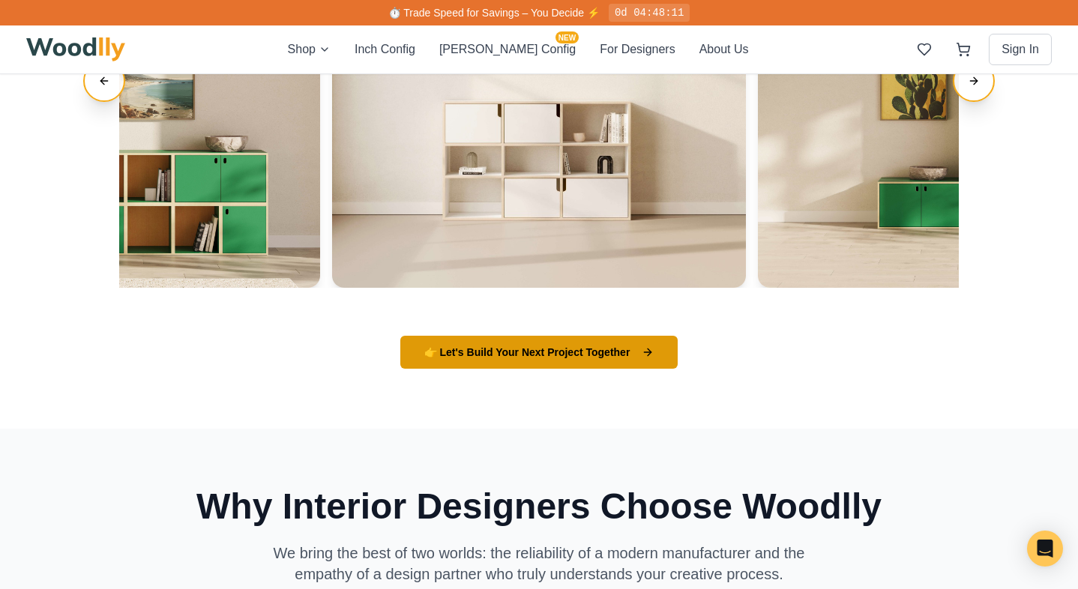
click at [586, 360] on button "👉 Let's Build Your Next Project Together" at bounding box center [539, 352] width 278 height 33
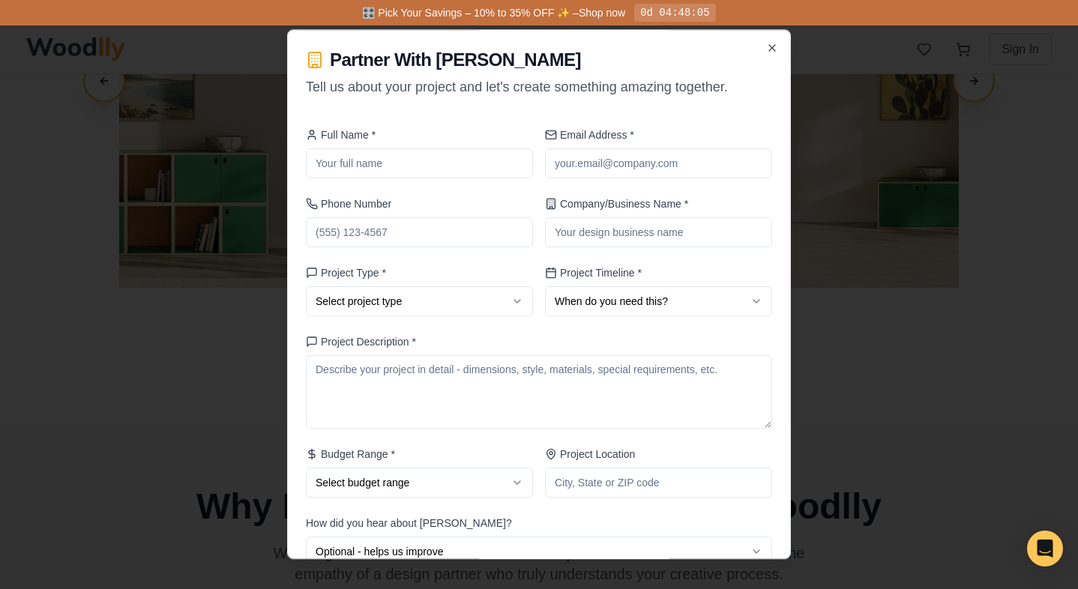
click at [800, 366] on div at bounding box center [539, 294] width 1078 height 589
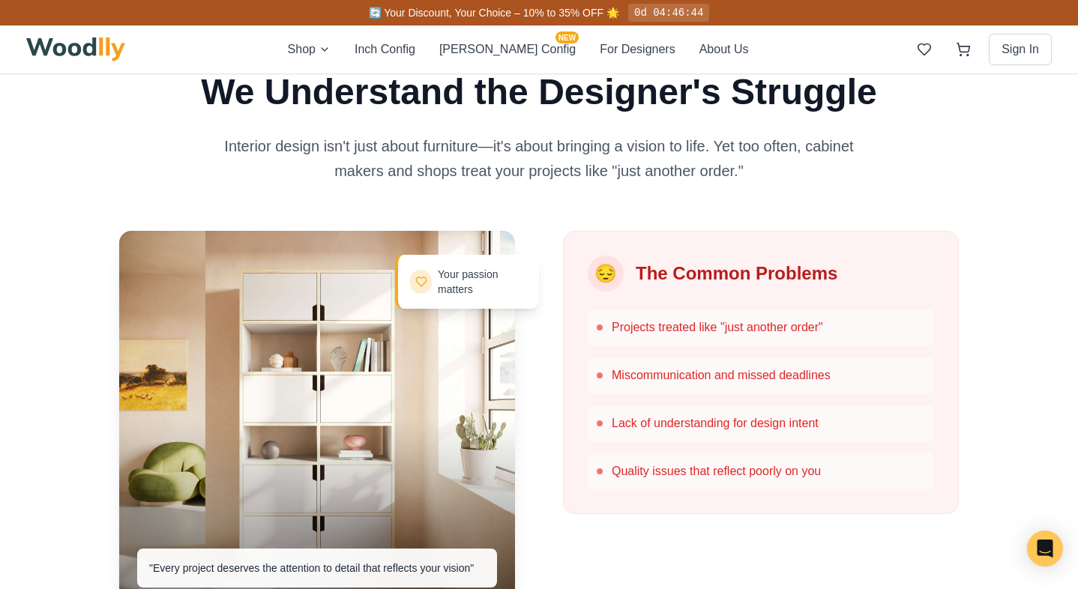
scroll to position [600, 0]
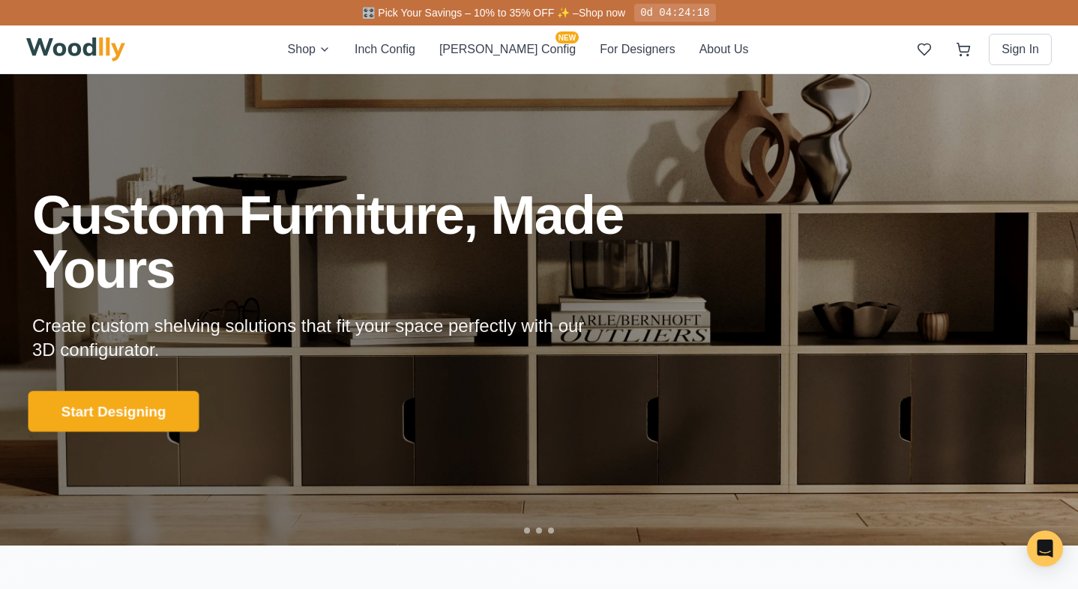
click at [168, 410] on button "Start Designing" at bounding box center [113, 411] width 171 height 41
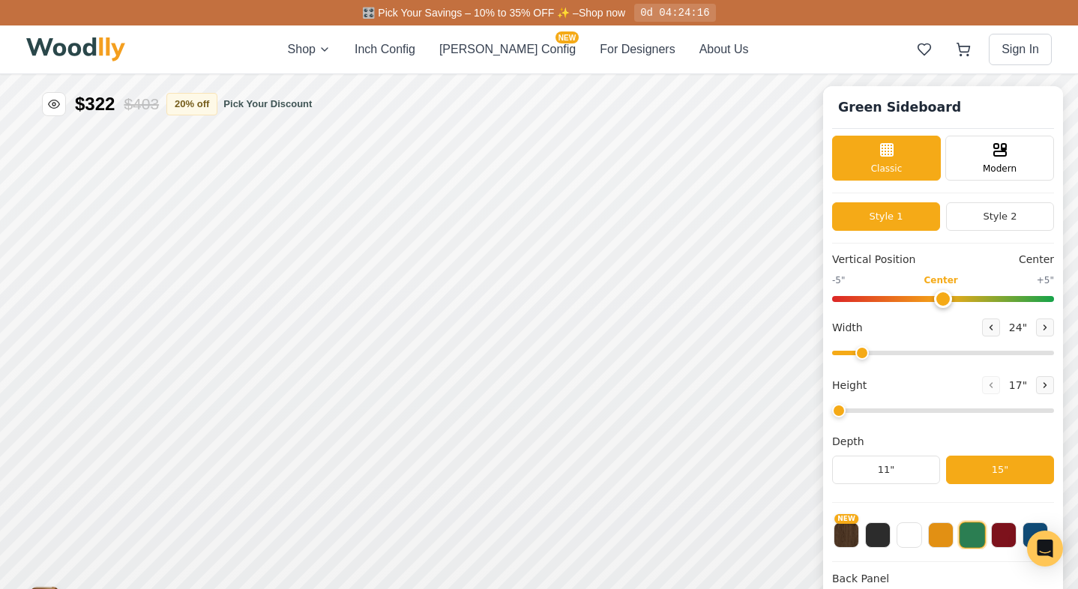
type input "56"
type input "2"
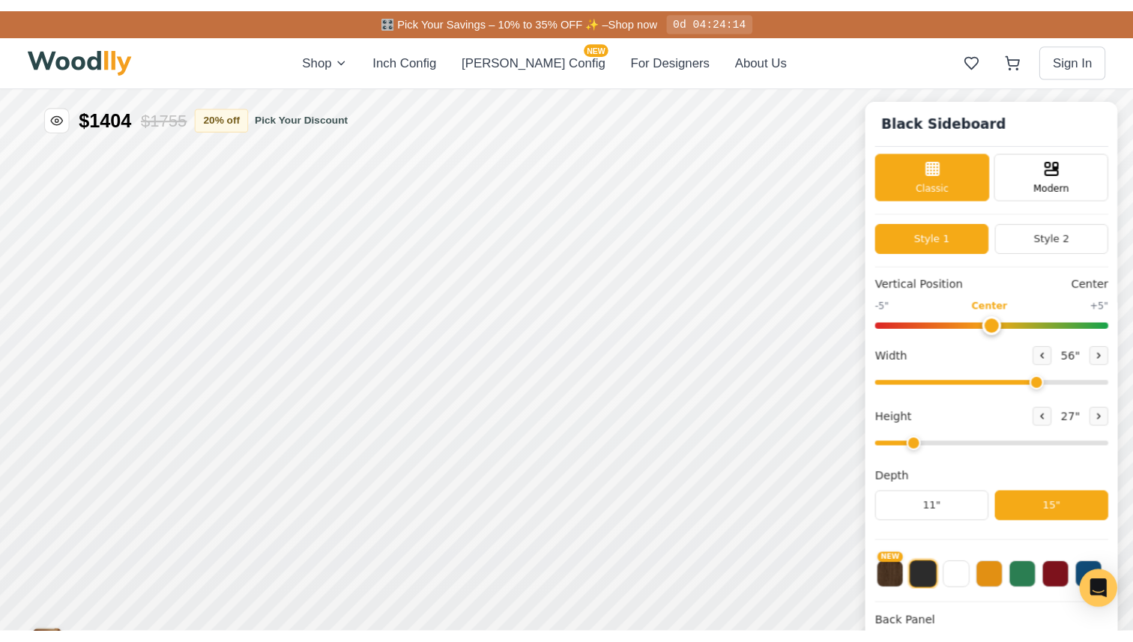
scroll to position [9, 0]
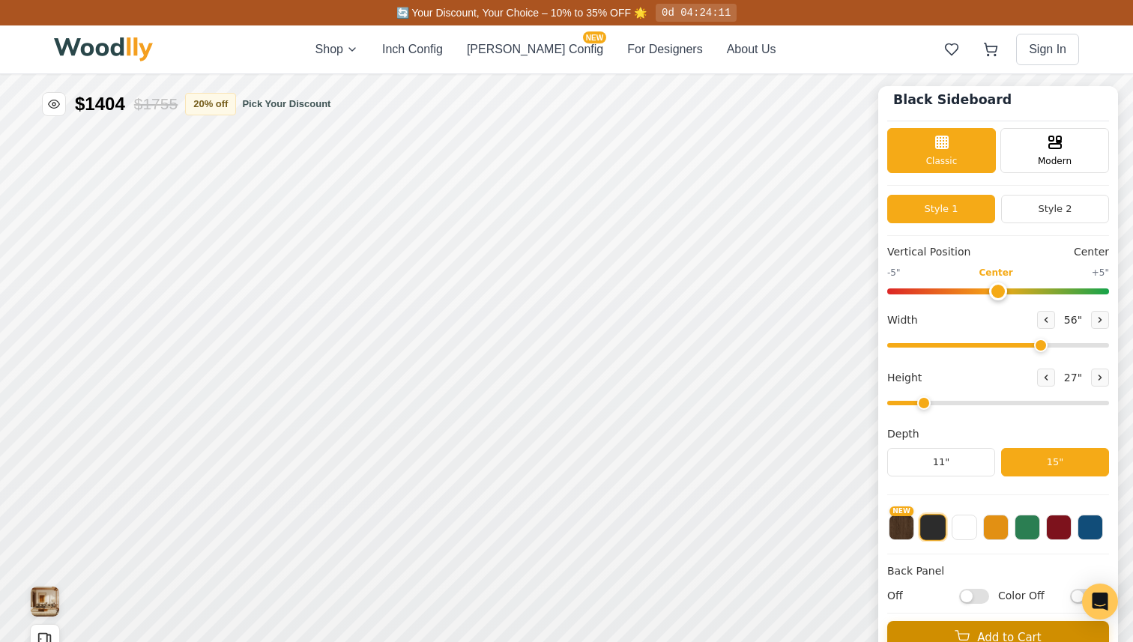
click at [996, 588] on button "Add to Cart" at bounding box center [998, 637] width 222 height 33
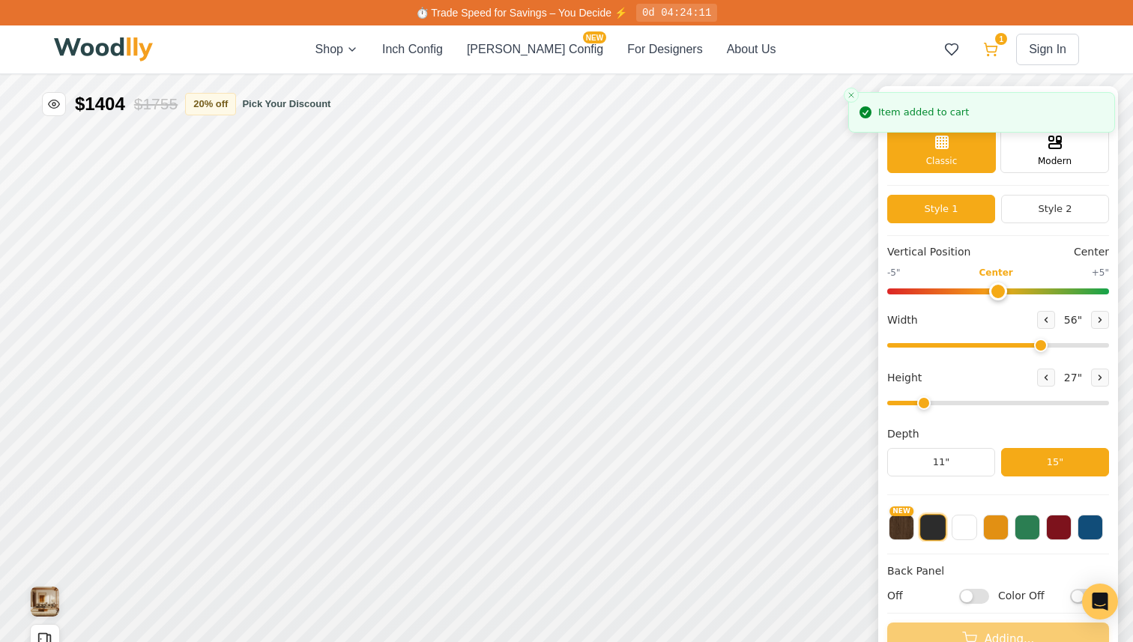
click at [989, 44] on icon at bounding box center [990, 49] width 15 height 15
